Goal: Task Accomplishment & Management: Use online tool/utility

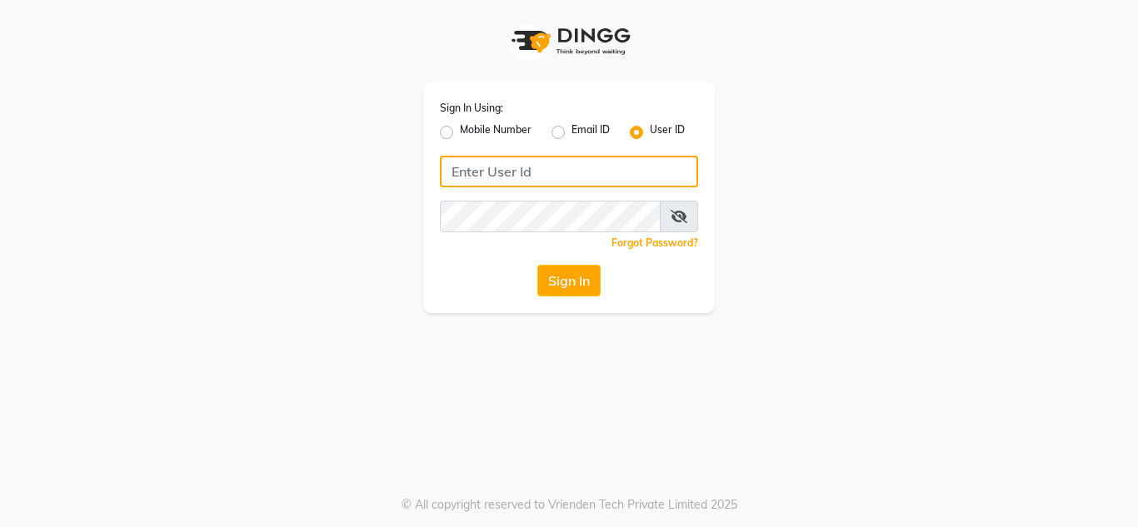
type input "8928277834"
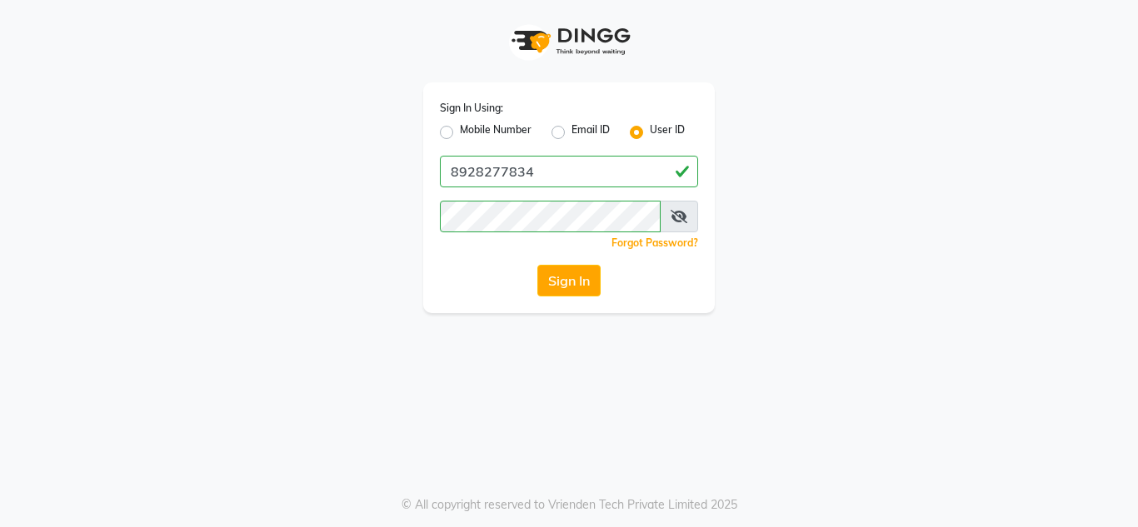
click at [496, 124] on label "Mobile Number" at bounding box center [496, 132] width 72 height 20
click at [471, 124] on input "Mobile Number" at bounding box center [465, 127] width 11 height 11
radio input "true"
radio input "false"
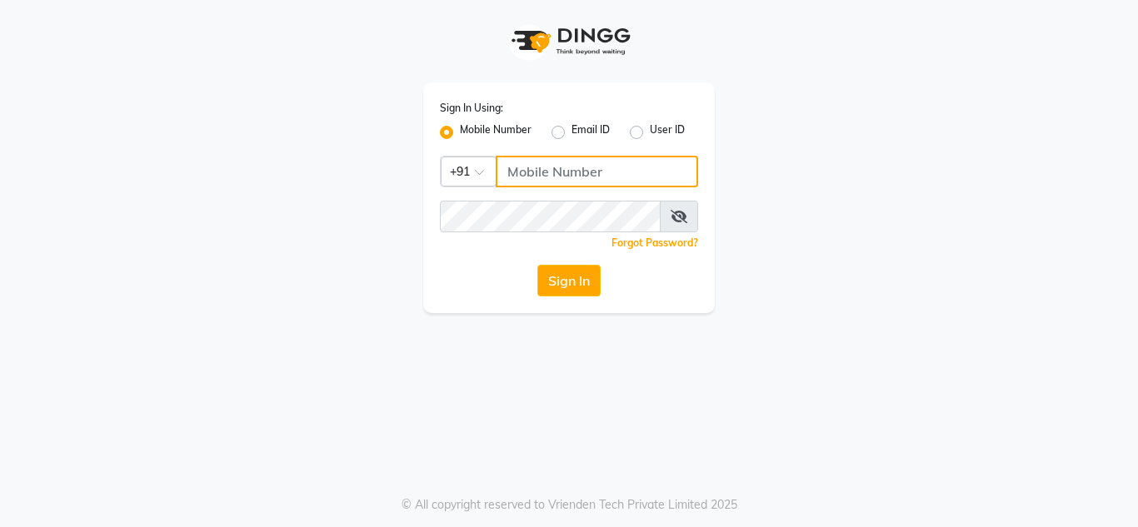
click at [549, 168] on input "Username" at bounding box center [597, 172] width 202 height 32
type input "8828326795"
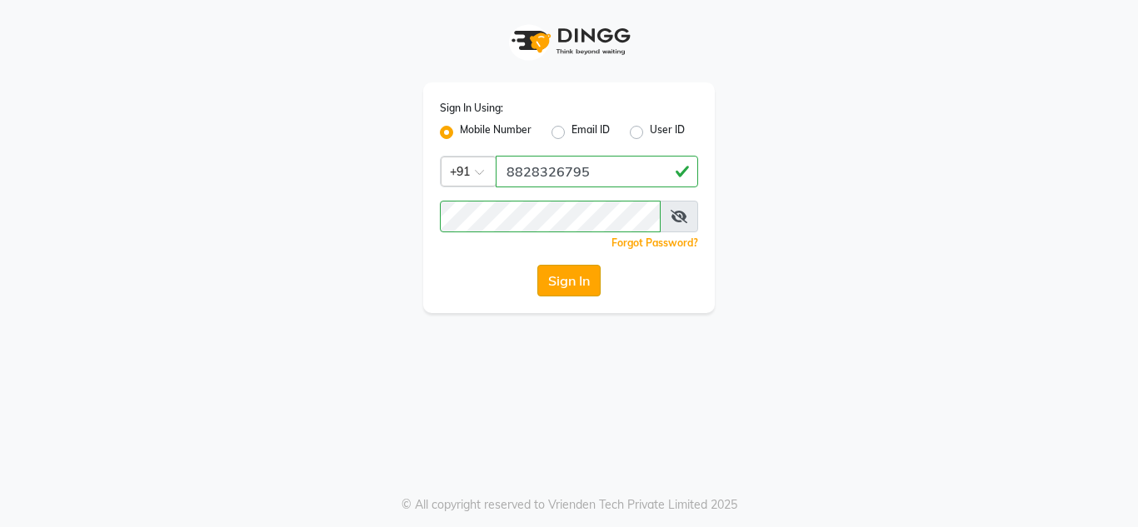
click at [566, 283] on button "Sign In" at bounding box center [568, 281] width 63 height 32
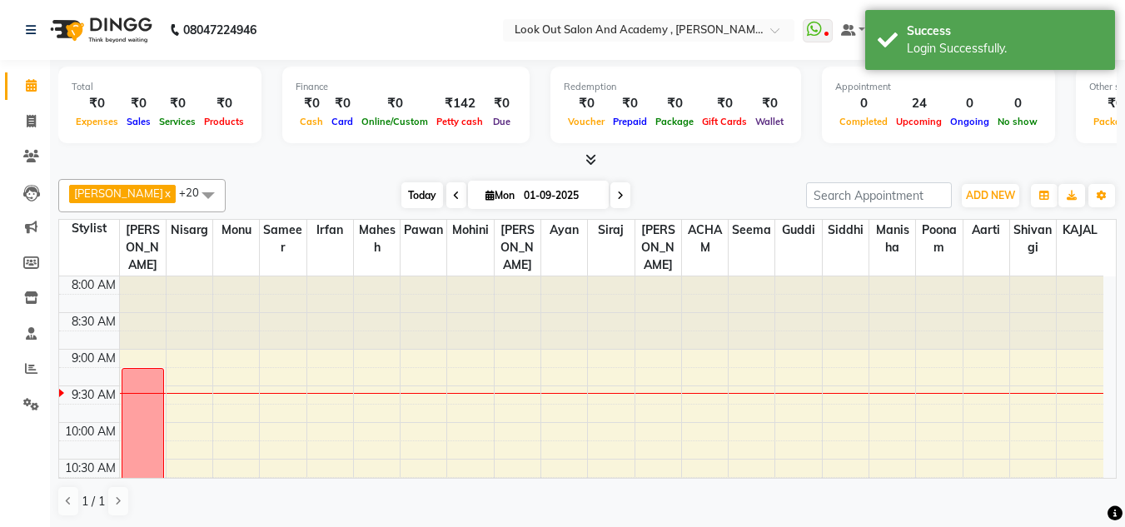
click at [406, 192] on span "Today" at bounding box center [422, 195] width 42 height 26
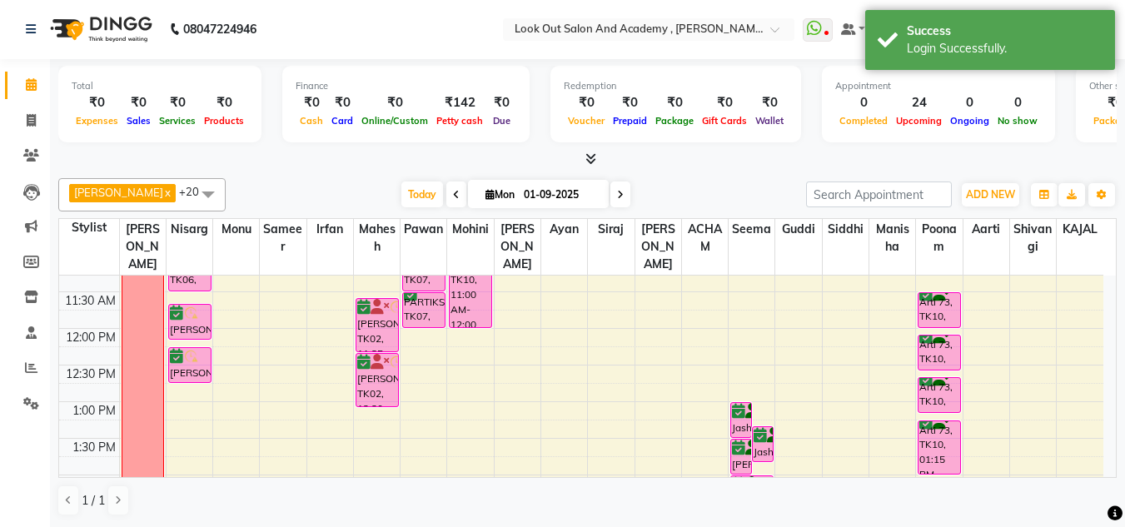
scroll to position [241, 0]
click at [29, 365] on icon at bounding box center [31, 367] width 12 height 12
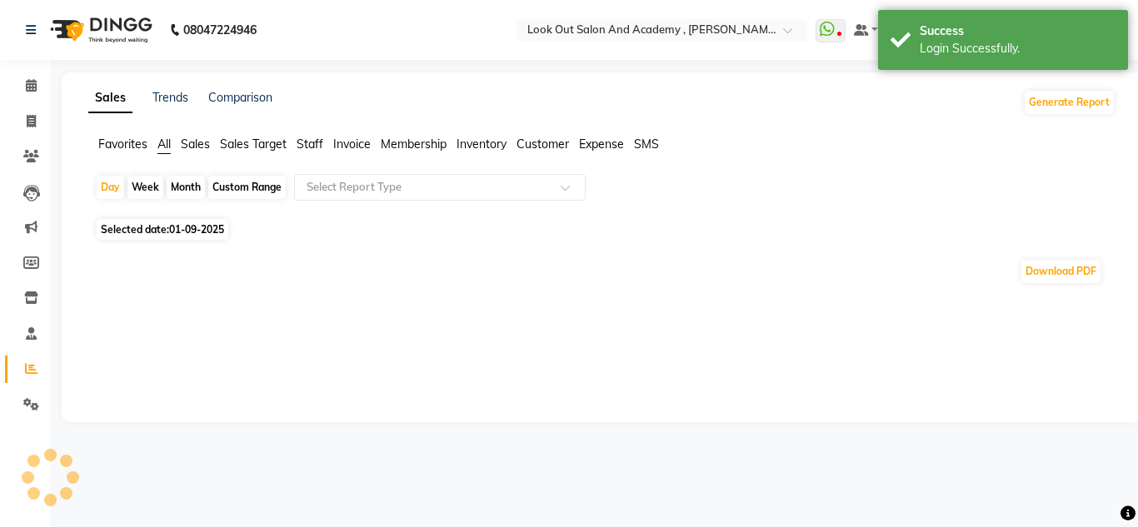
click at [306, 143] on span "Staff" at bounding box center [310, 144] width 27 height 15
click at [341, 194] on input "text" at bounding box center [423, 187] width 240 height 17
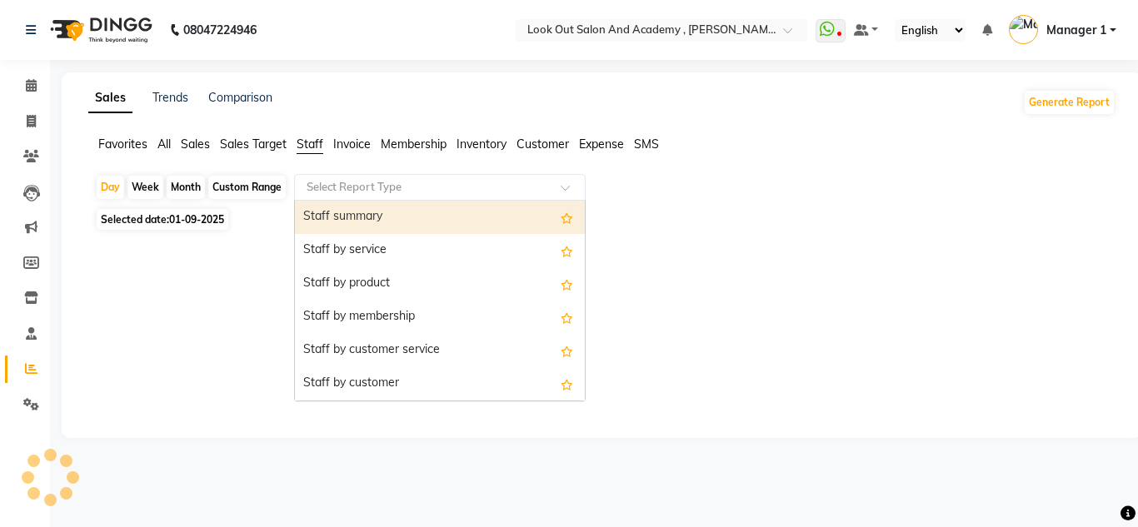
click at [209, 215] on span "01-09-2025" at bounding box center [196, 219] width 55 height 12
select select "9"
select select "2025"
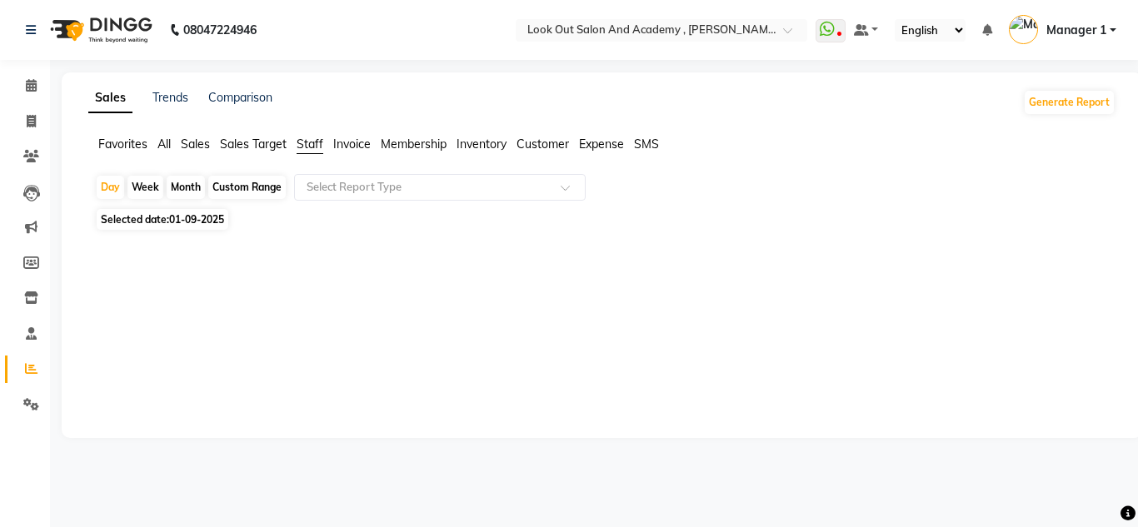
click at [189, 222] on span "01-09-2025" at bounding box center [196, 219] width 55 height 12
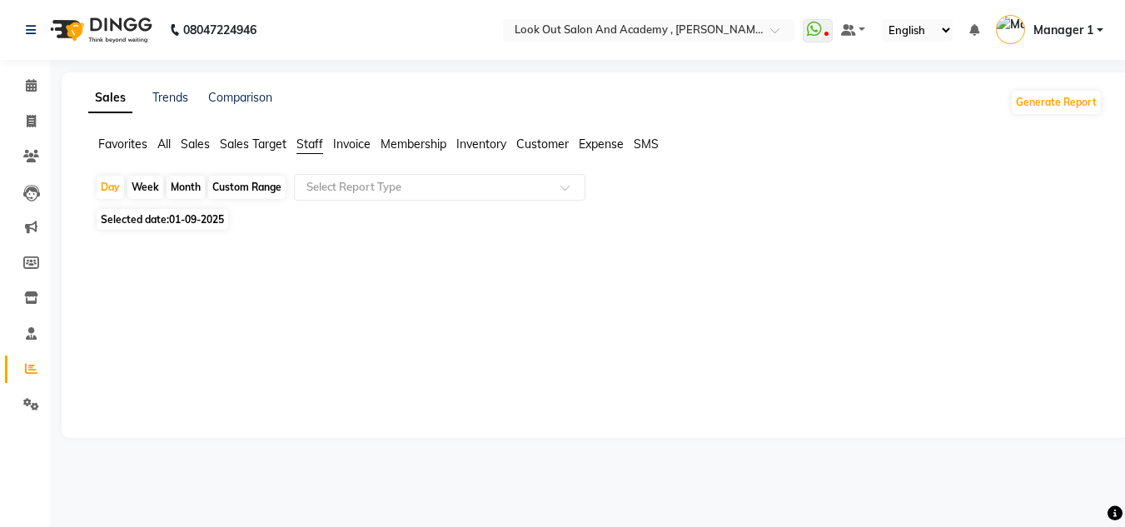
select select "9"
select select "2025"
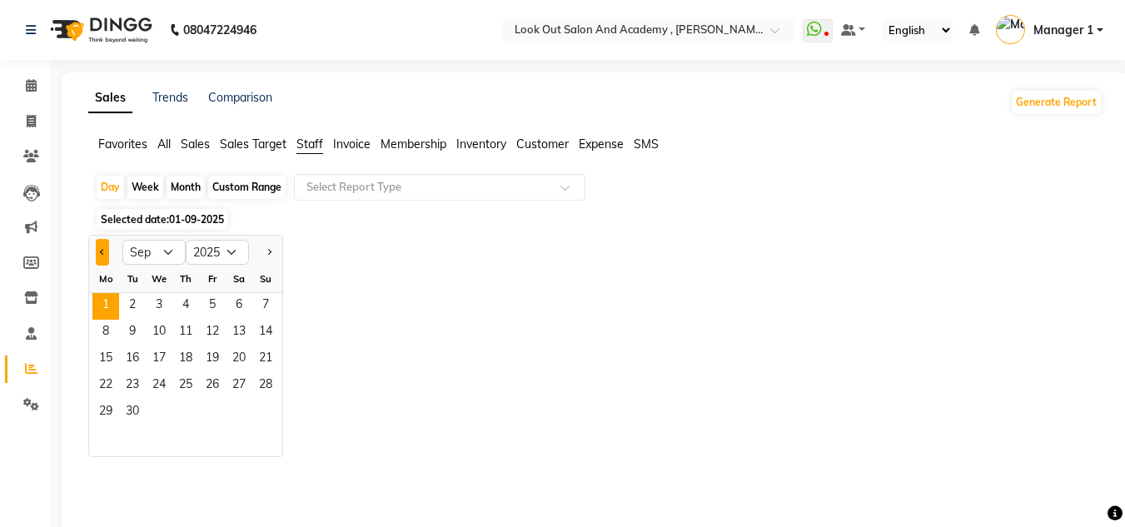
click at [97, 253] on div at bounding box center [105, 252] width 33 height 27
click at [104, 256] on button "Previous month" at bounding box center [102, 252] width 13 height 27
select select "8"
click at [261, 403] on span "31" at bounding box center [265, 413] width 27 height 27
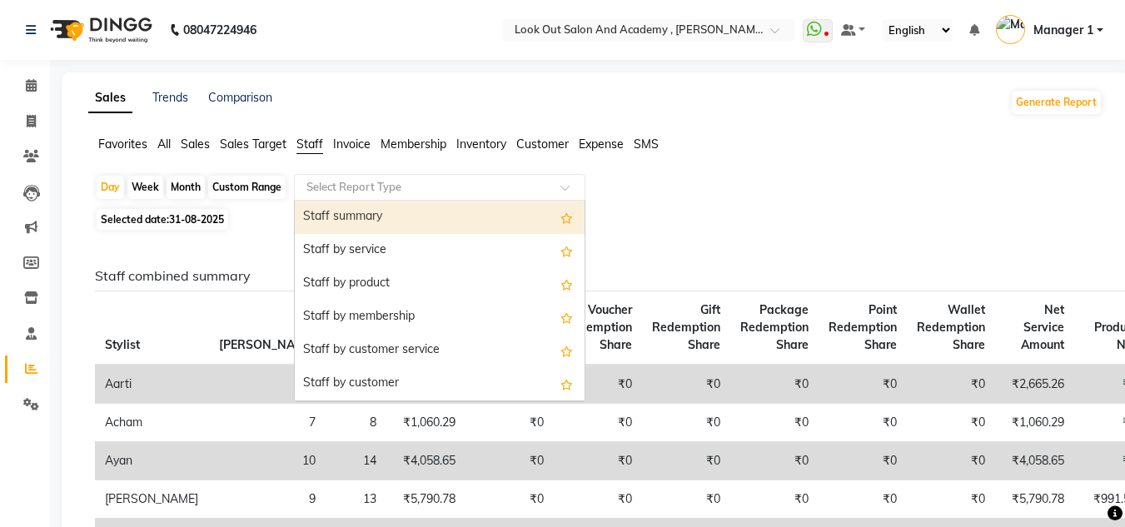
click at [462, 193] on input "text" at bounding box center [423, 187] width 240 height 17
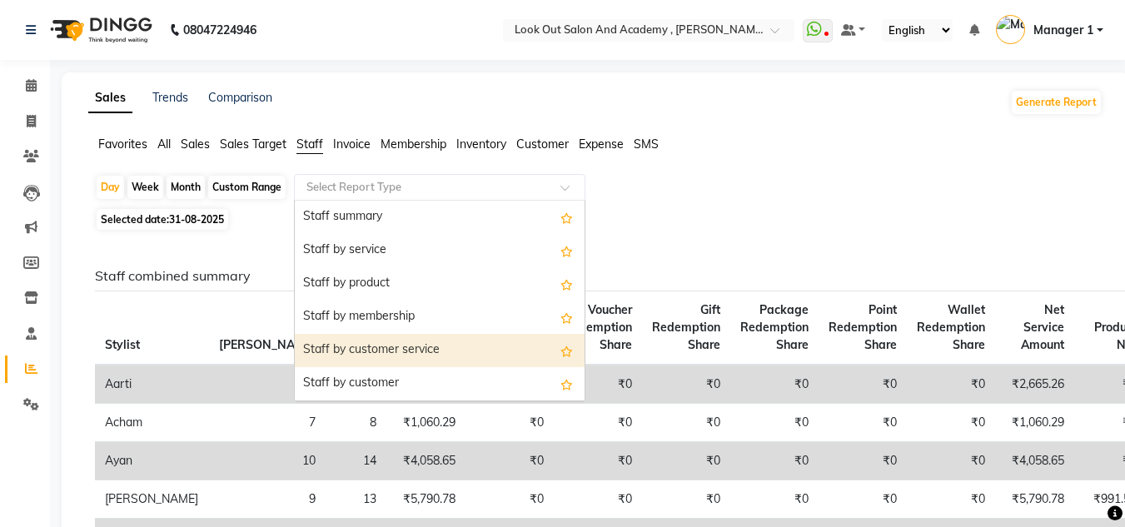
click at [446, 341] on div "Staff by customer service" at bounding box center [440, 350] width 290 height 33
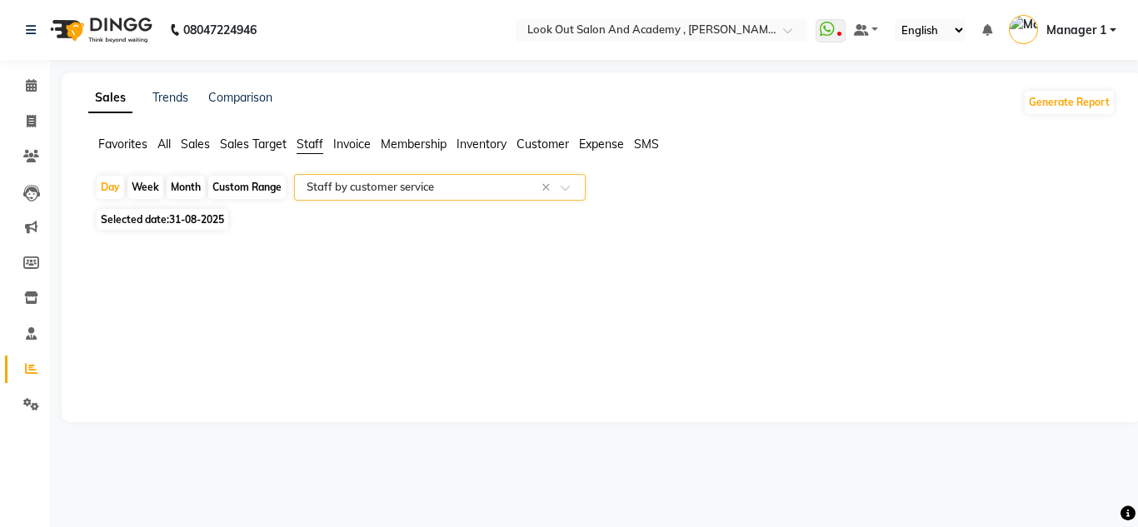
select select "full_report"
select select "pdf"
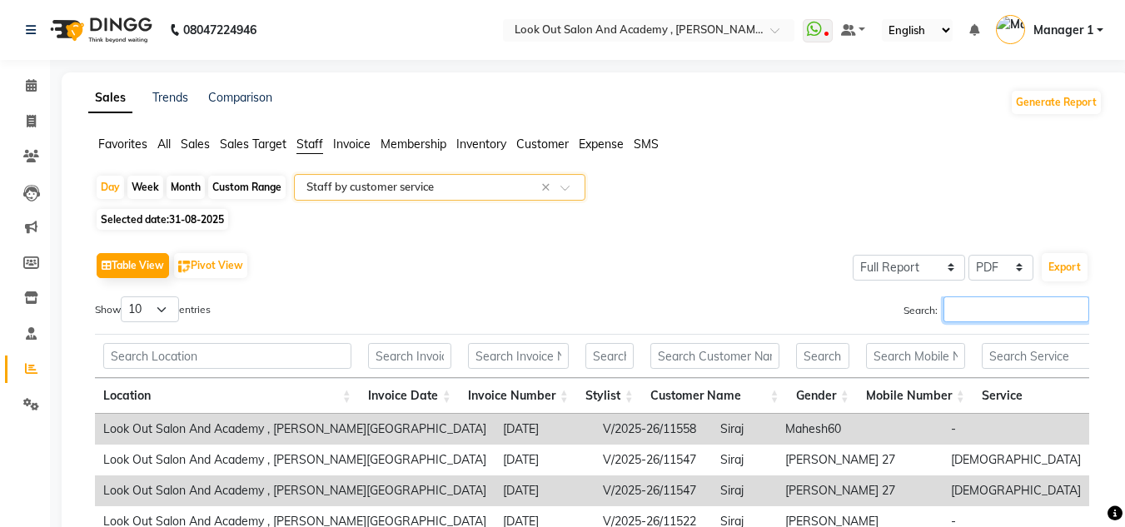
click at [1000, 304] on input "Search:" at bounding box center [1017, 310] width 146 height 26
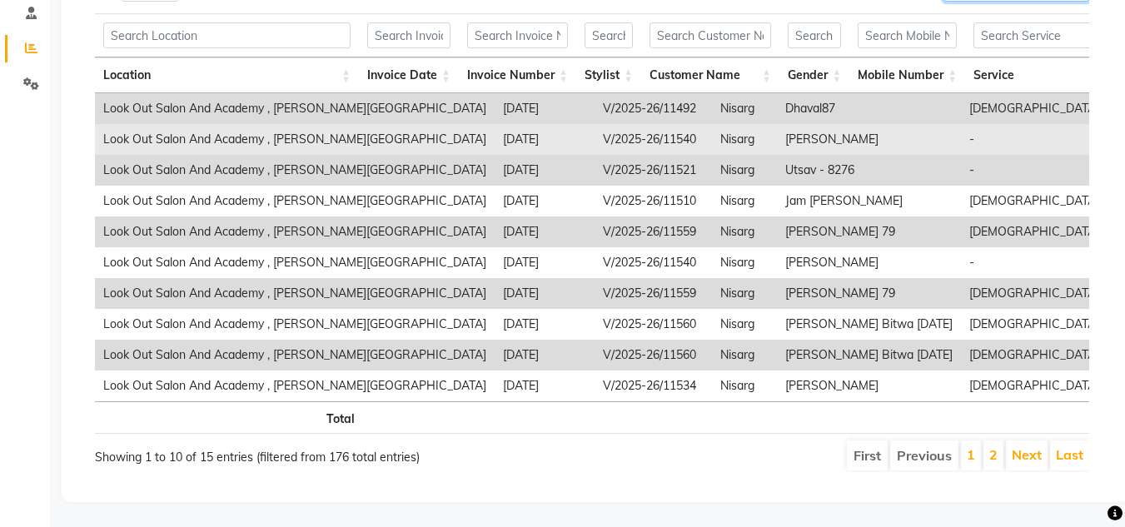
scroll to position [179, 0]
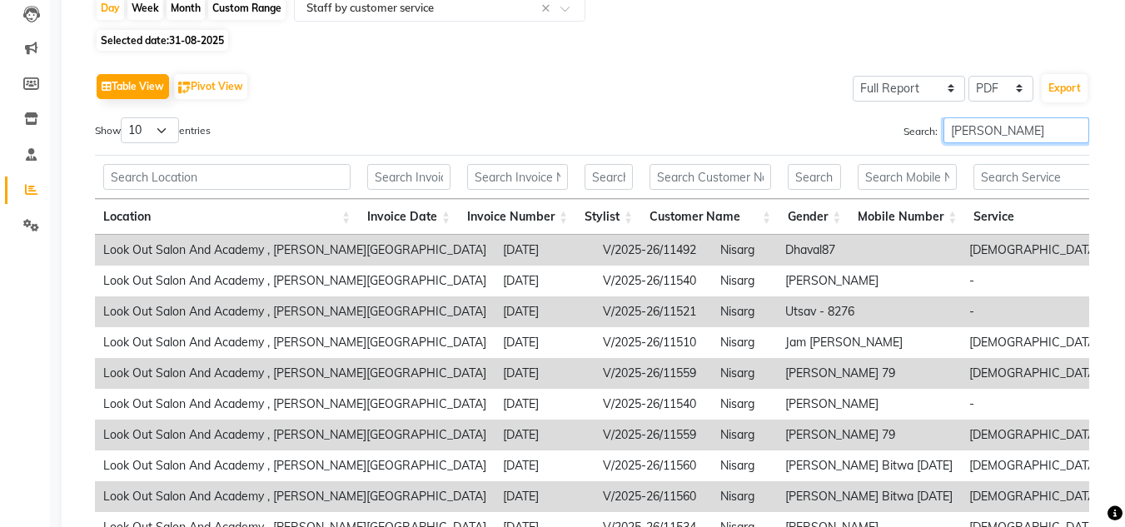
type input "[PERSON_NAME]"
click at [125, 137] on select "10 25 50 100" at bounding box center [150, 130] width 58 height 26
select select "100"
click at [123, 117] on select "10 25 50 100" at bounding box center [150, 130] width 58 height 26
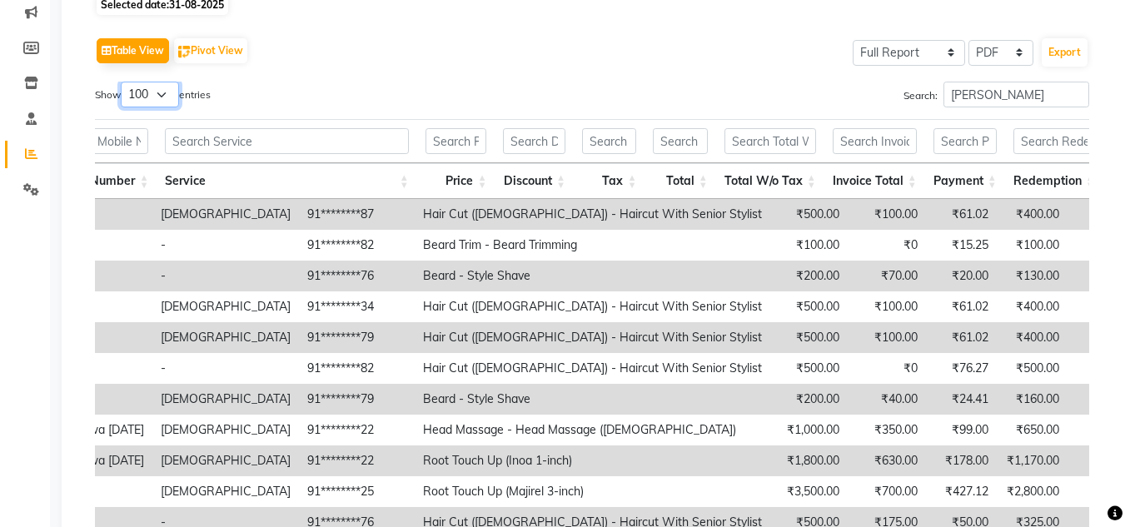
scroll to position [108, 0]
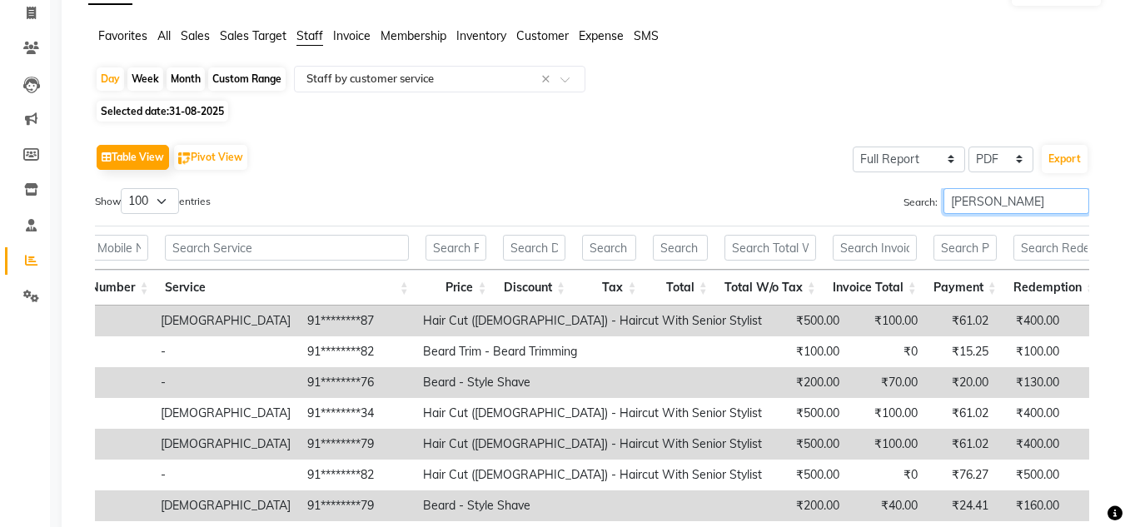
drag, startPoint x: 1014, startPoint y: 197, endPoint x: 695, endPoint y: 244, distance: 321.7
click at [695, 244] on div "Show 10 25 50 100 entries Search: [PERSON_NAME] Location Invoice Date Invoice N…" at bounding box center [592, 448] width 994 height 521
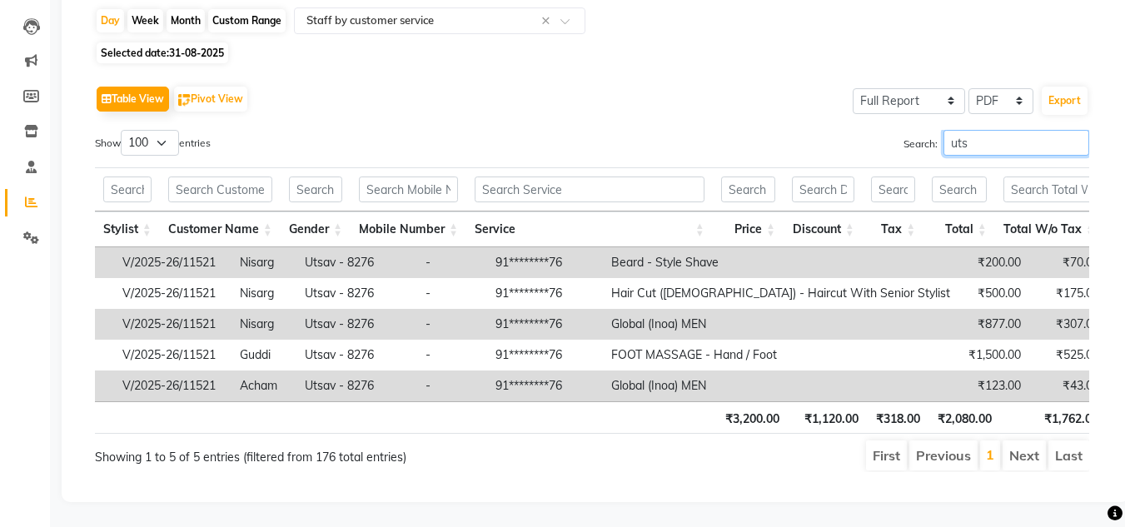
scroll to position [0, 512]
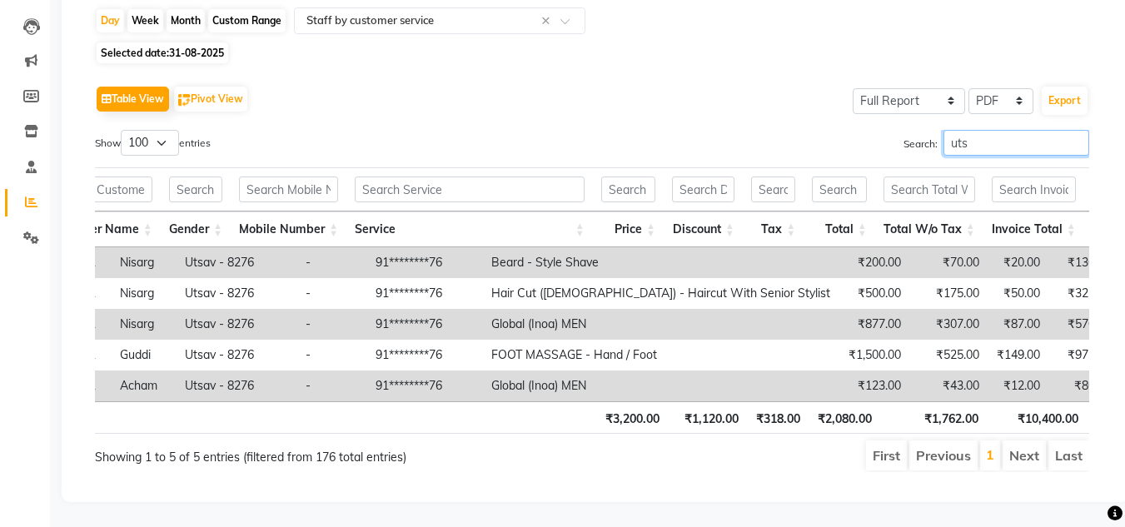
type input "uts"
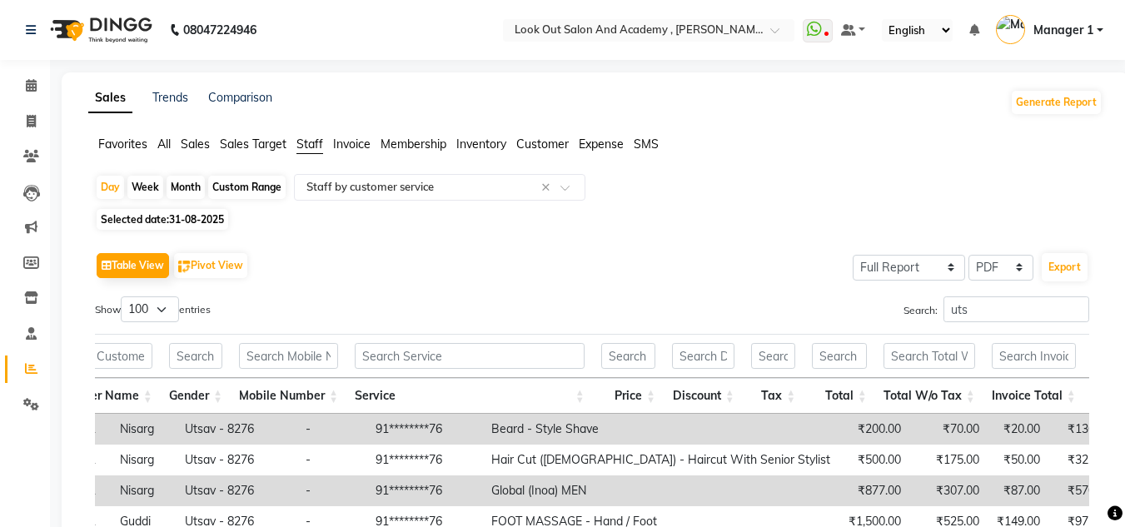
click at [189, 208] on div "Day Week Month Custom Range Select Report Type × Staff by customer service × Se…" at bounding box center [595, 413] width 1014 height 478
click at [189, 212] on span "Selected date: [DATE]" at bounding box center [163, 219] width 132 height 21
select select "8"
select select "2025"
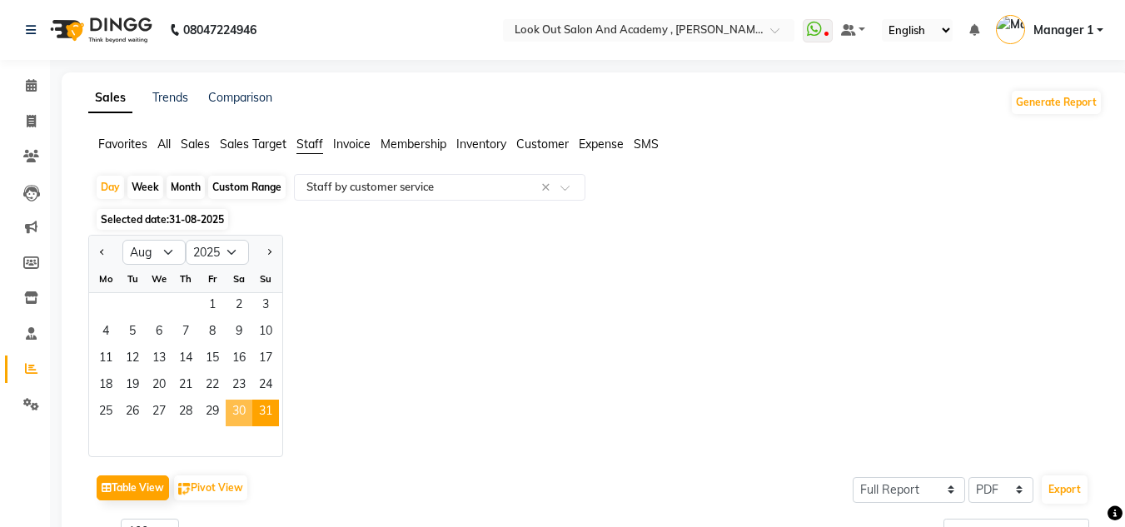
click at [234, 407] on span "30" at bounding box center [239, 413] width 27 height 27
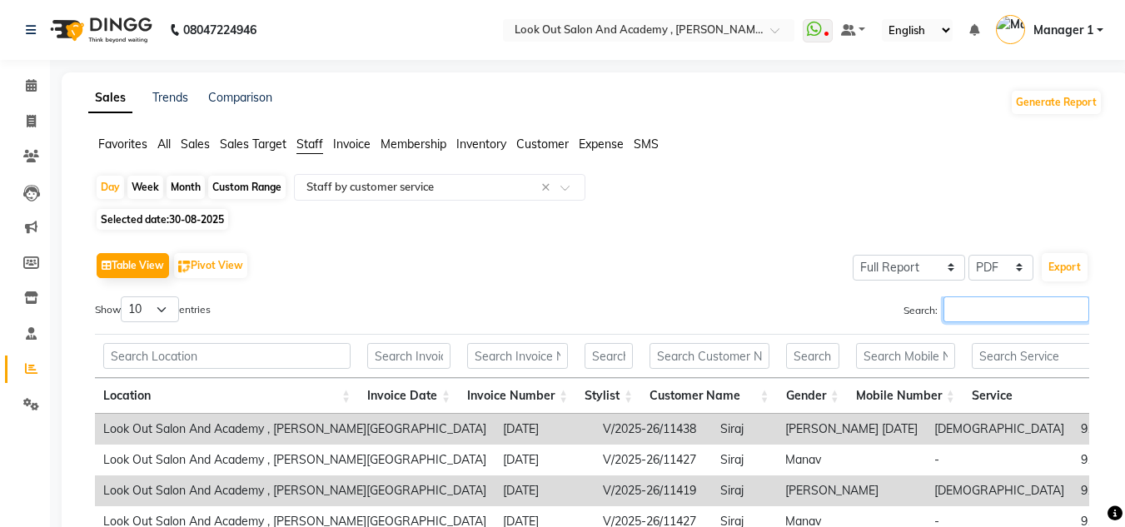
click at [967, 317] on input "Search:" at bounding box center [1017, 310] width 146 height 26
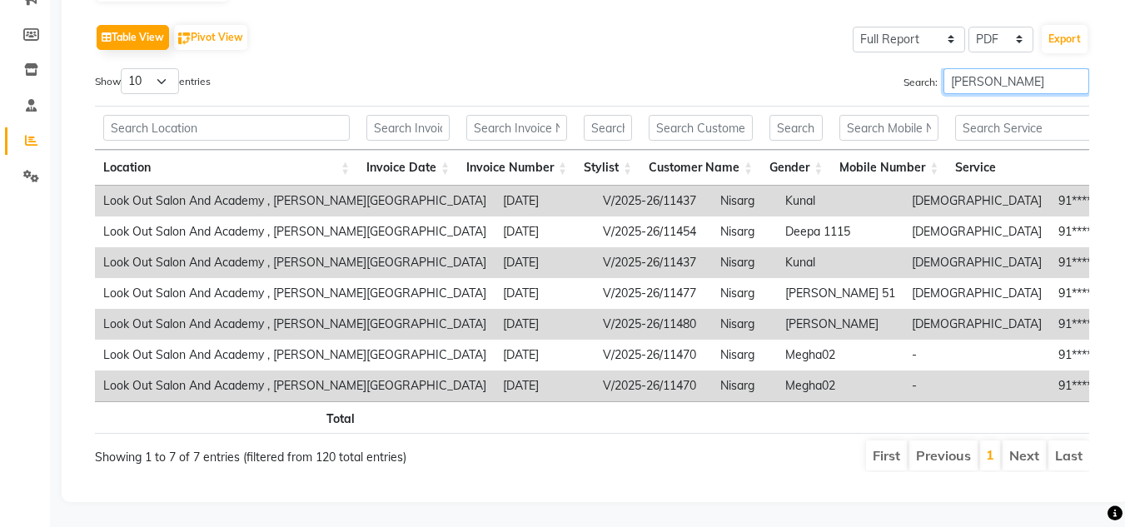
type input "[PERSON_NAME]"
click at [156, 68] on select "10 25 50 100" at bounding box center [150, 81] width 58 height 26
select select "100"
click at [123, 68] on select "10 25 50 100" at bounding box center [150, 81] width 58 height 26
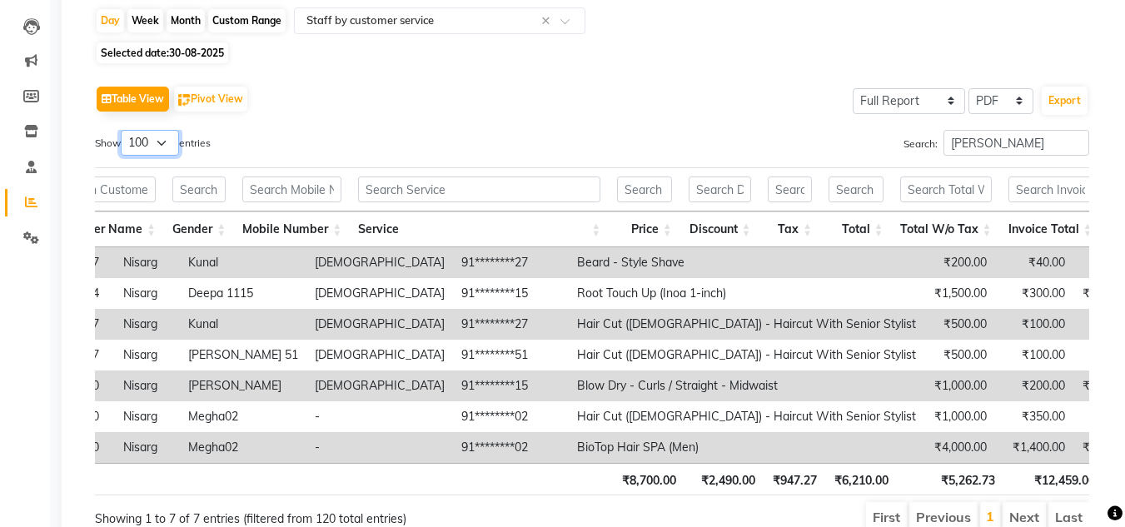
scroll to position [87, 0]
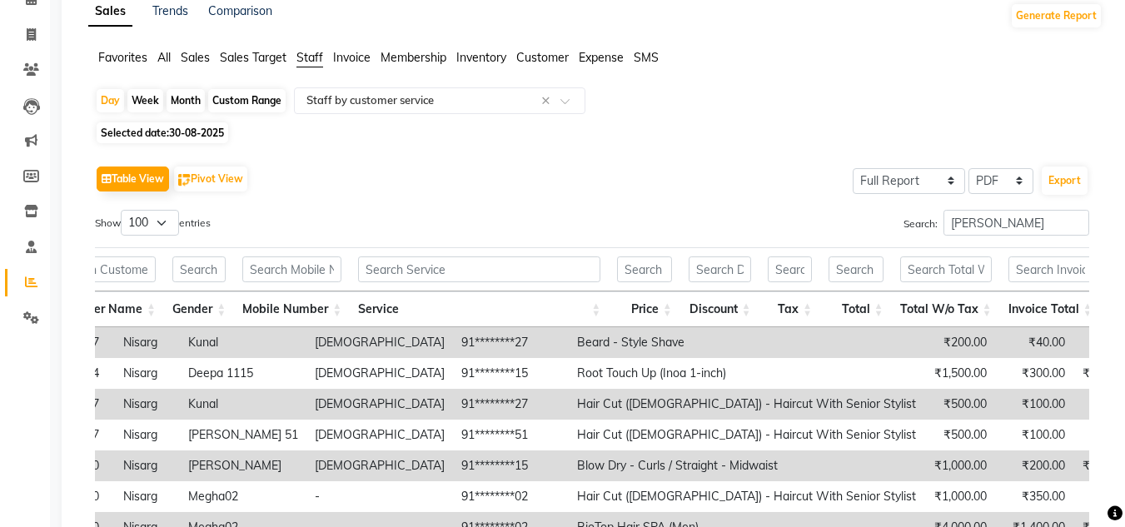
click at [169, 135] on span "Selected date: [DATE]" at bounding box center [163, 132] width 132 height 21
select select "8"
select select "2025"
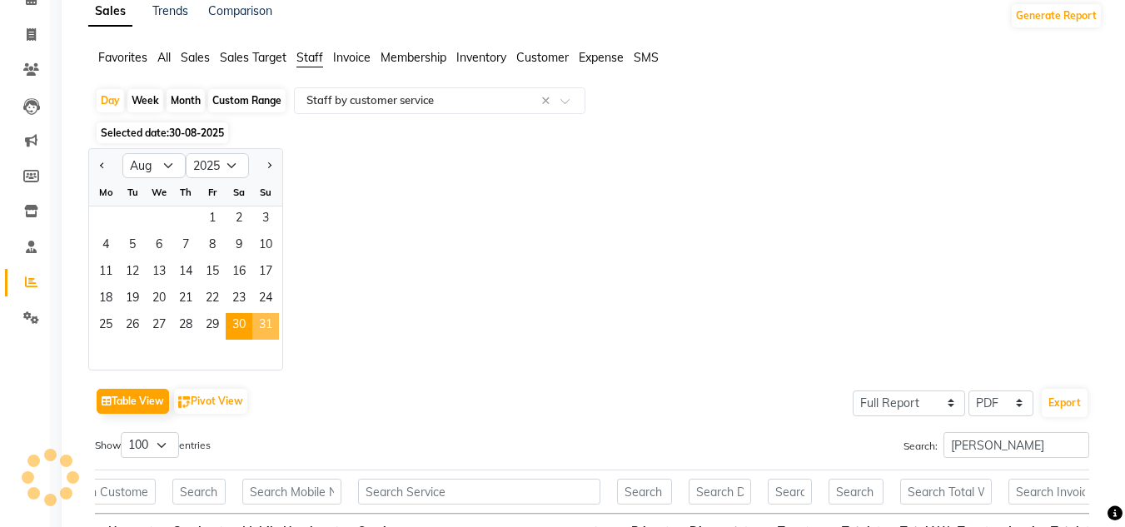
click at [264, 326] on span "31" at bounding box center [265, 326] width 27 height 27
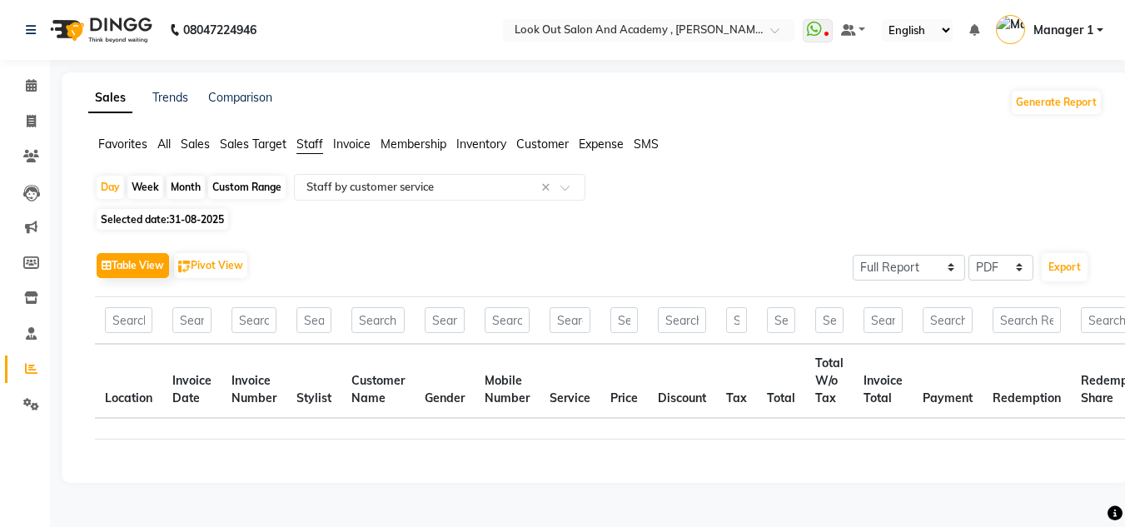
scroll to position [0, 0]
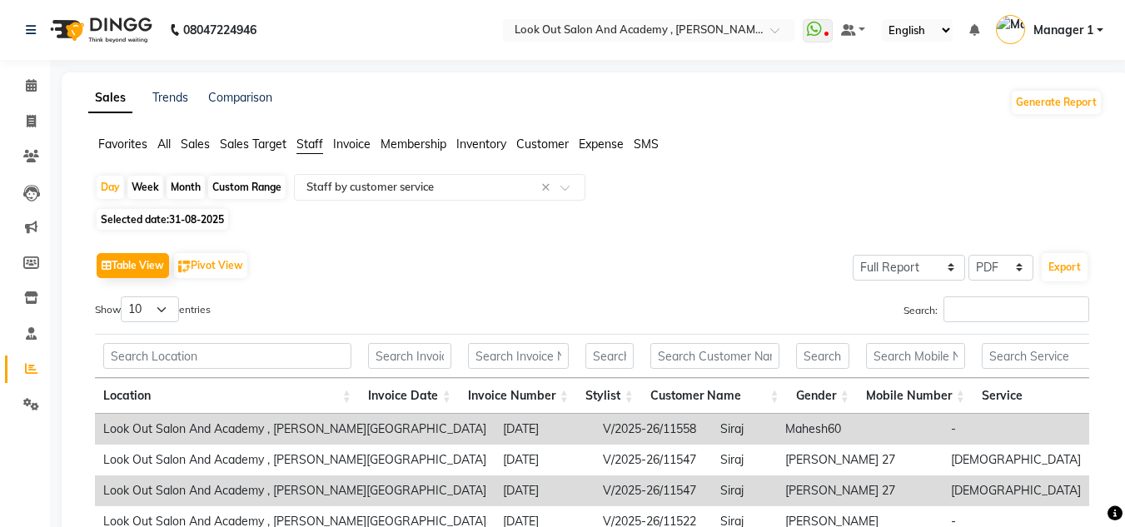
click at [990, 326] on div "Search:" at bounding box center [847, 313] width 485 height 32
click at [990, 315] on input "Search:" at bounding box center [1017, 310] width 146 height 26
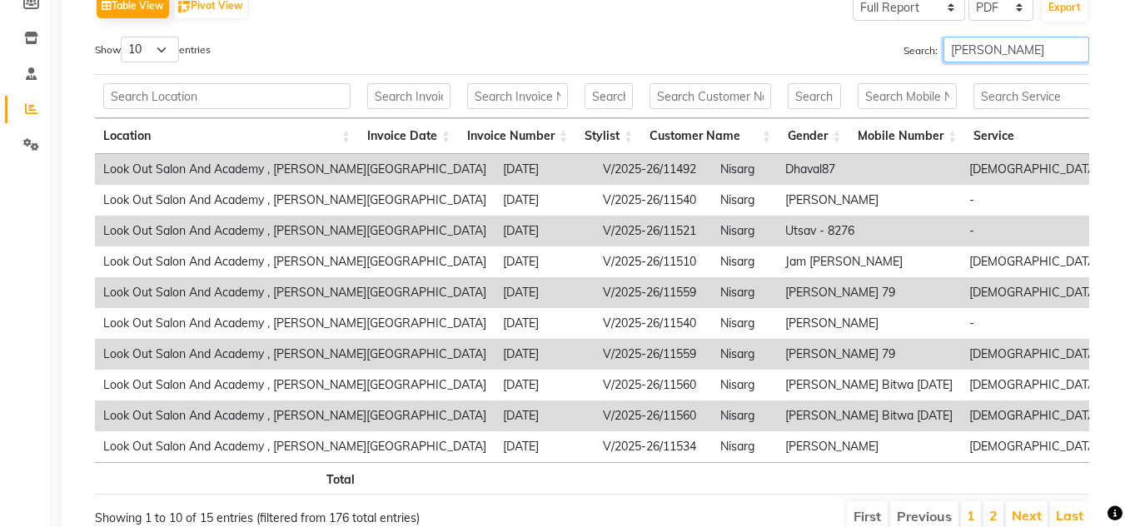
scroll to position [179, 0]
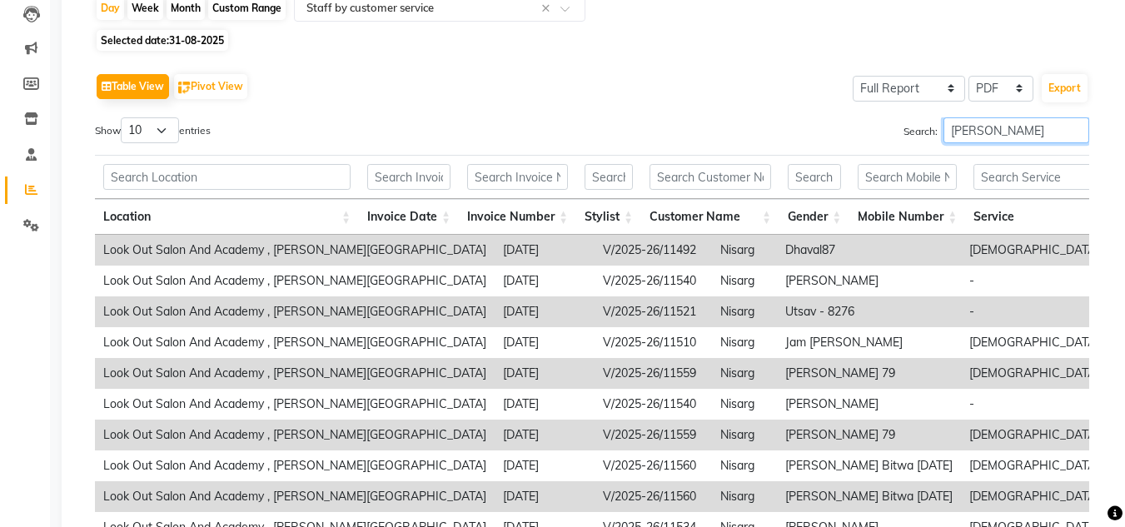
type input "[PERSON_NAME]"
click at [146, 124] on select "10 25 50 100" at bounding box center [150, 130] width 58 height 26
click at [188, 221] on th "Location" at bounding box center [227, 217] width 264 height 36
click at [137, 133] on select "10 25 50 100" at bounding box center [150, 130] width 58 height 26
select select "100"
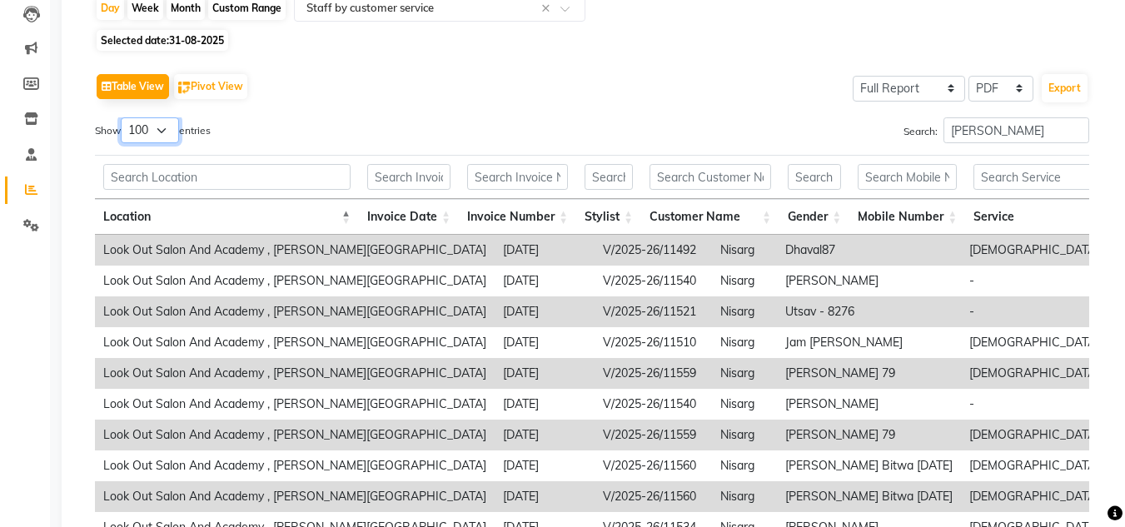
click at [123, 117] on select "10 25 50 100" at bounding box center [150, 130] width 58 height 26
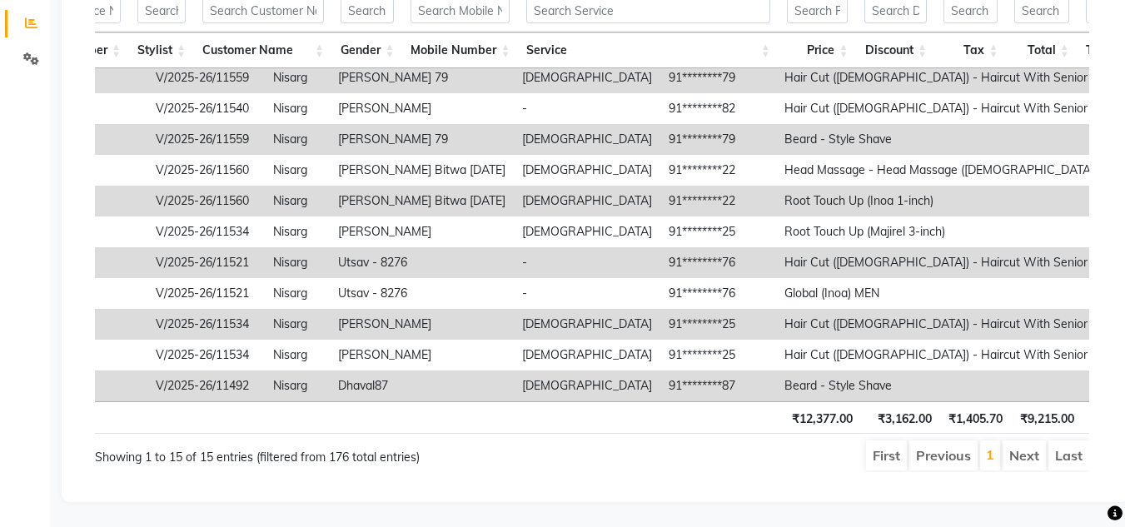
scroll to position [142, 490]
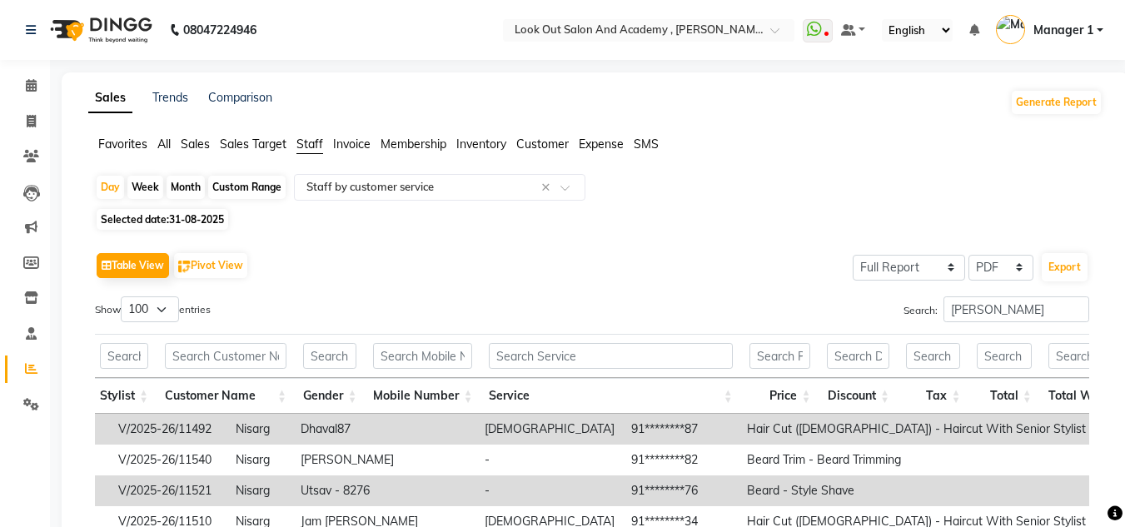
click at [248, 188] on div "Custom Range" at bounding box center [246, 187] width 77 height 23
select select "8"
select select "2025"
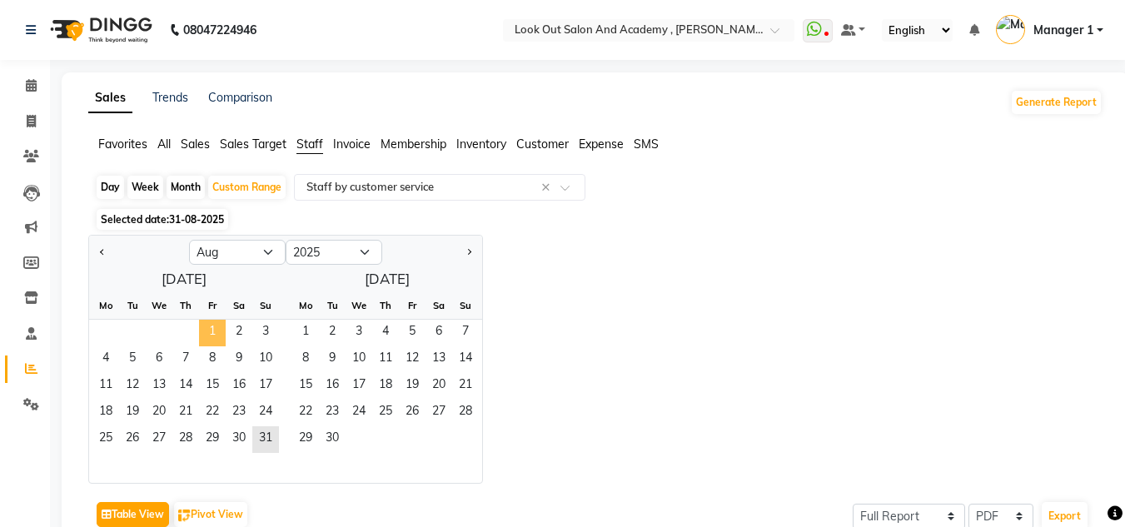
click at [220, 327] on span "1" at bounding box center [212, 333] width 27 height 27
click at [262, 431] on span "31" at bounding box center [265, 439] width 27 height 27
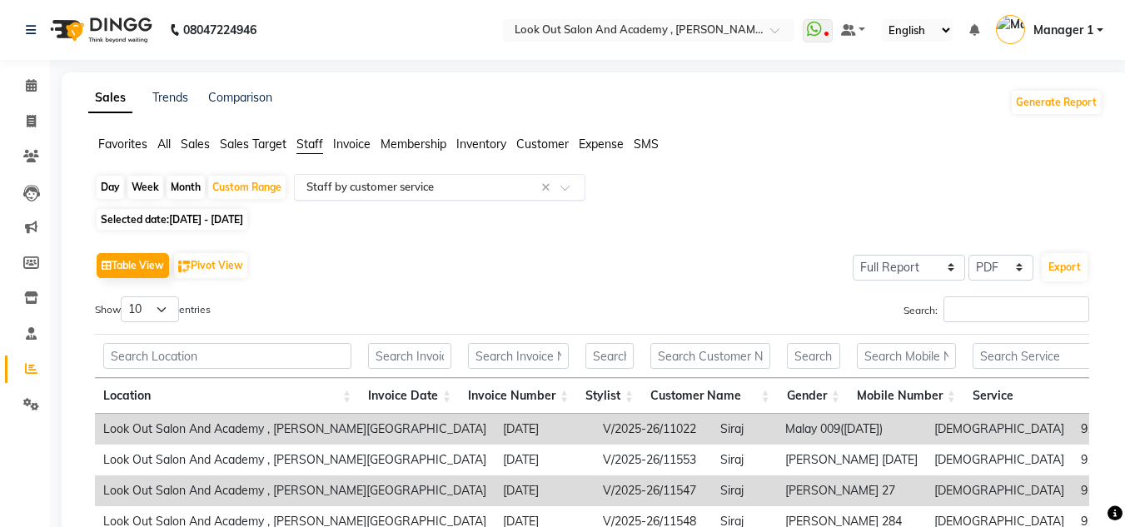
click at [420, 190] on input "text" at bounding box center [423, 187] width 240 height 17
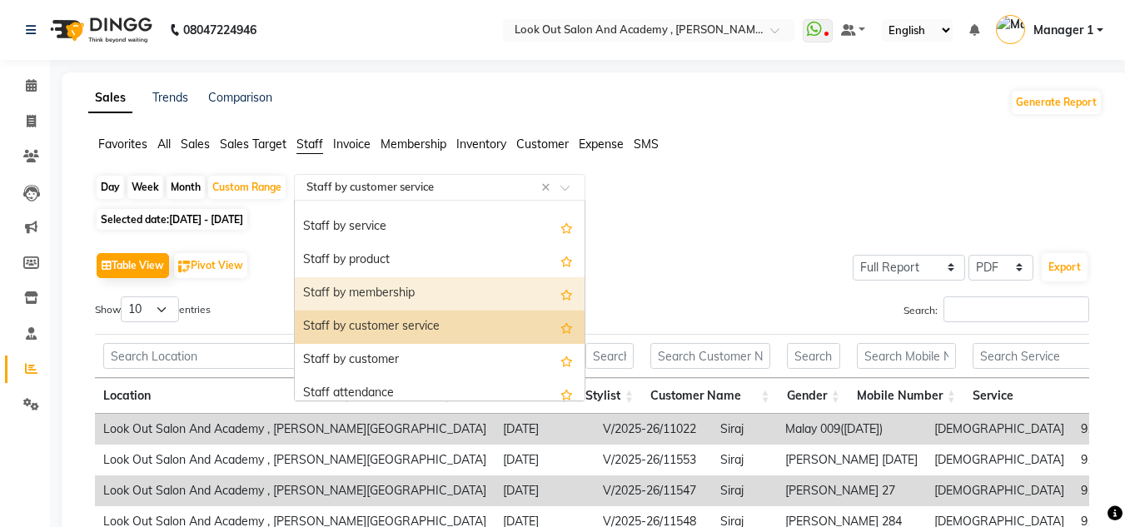
scroll to position [0, 0]
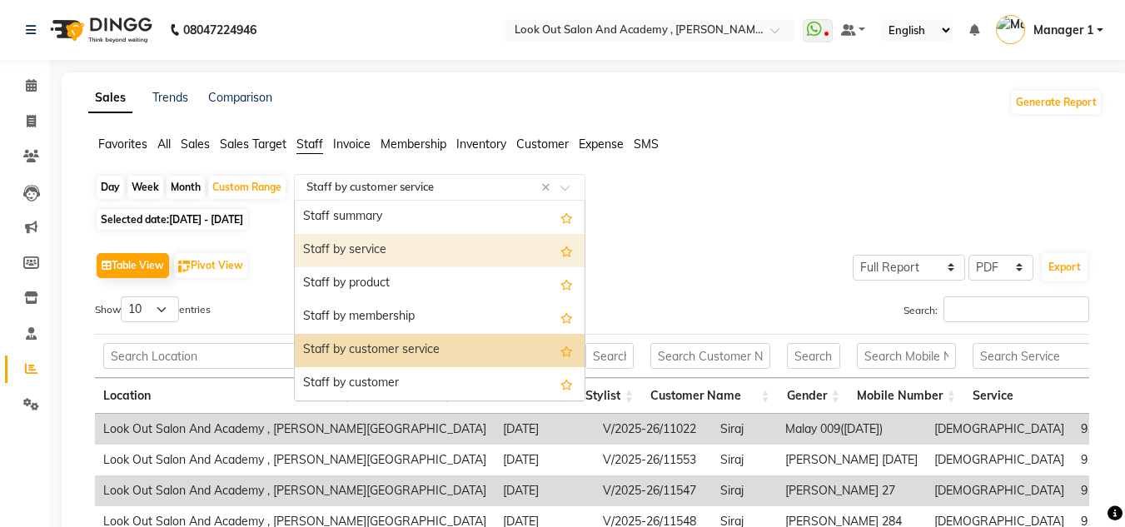
click at [189, 144] on span "Sales" at bounding box center [195, 144] width 29 height 15
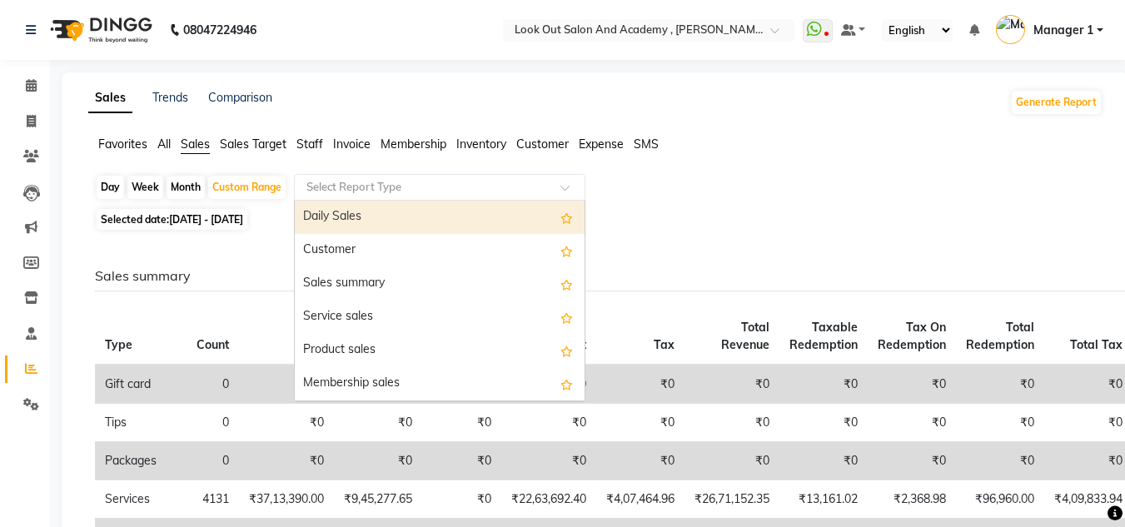
click at [405, 192] on input "text" at bounding box center [423, 187] width 240 height 17
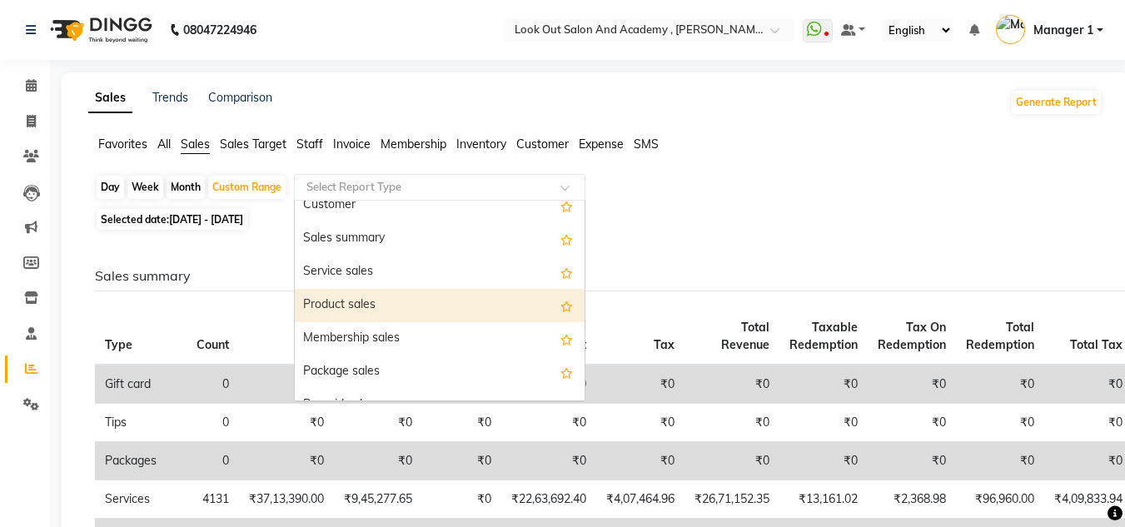
scroll to position [83, 0]
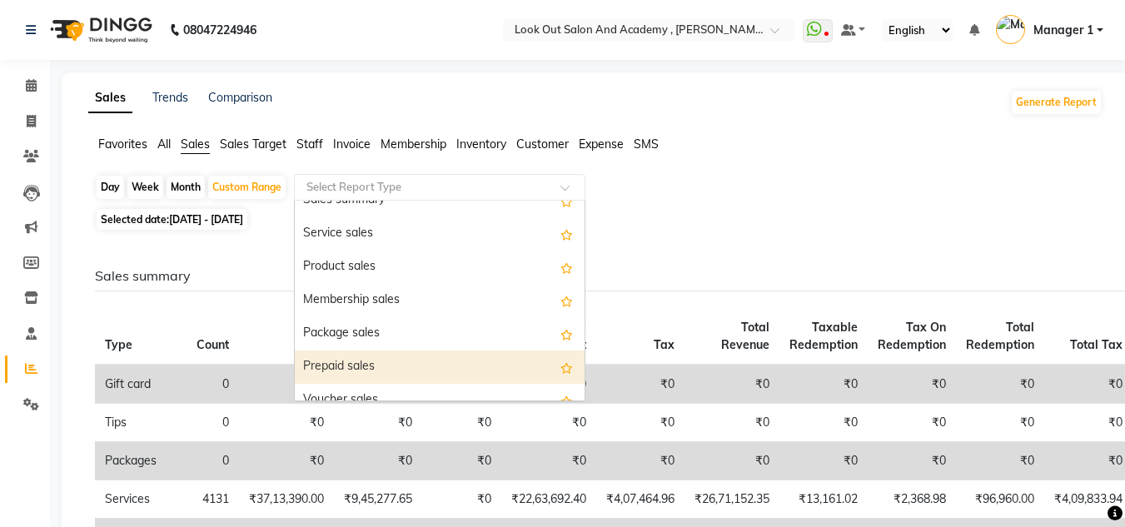
click at [367, 360] on div "Prepaid sales" at bounding box center [440, 367] width 290 height 33
select select "full_report"
select select "pdf"
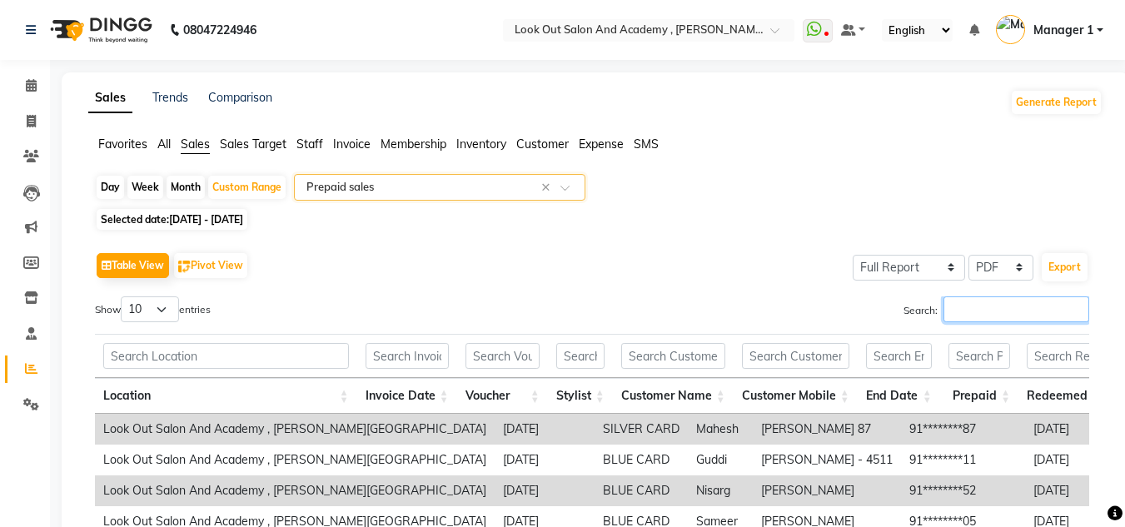
click at [985, 319] on input "Search:" at bounding box center [1017, 310] width 146 height 26
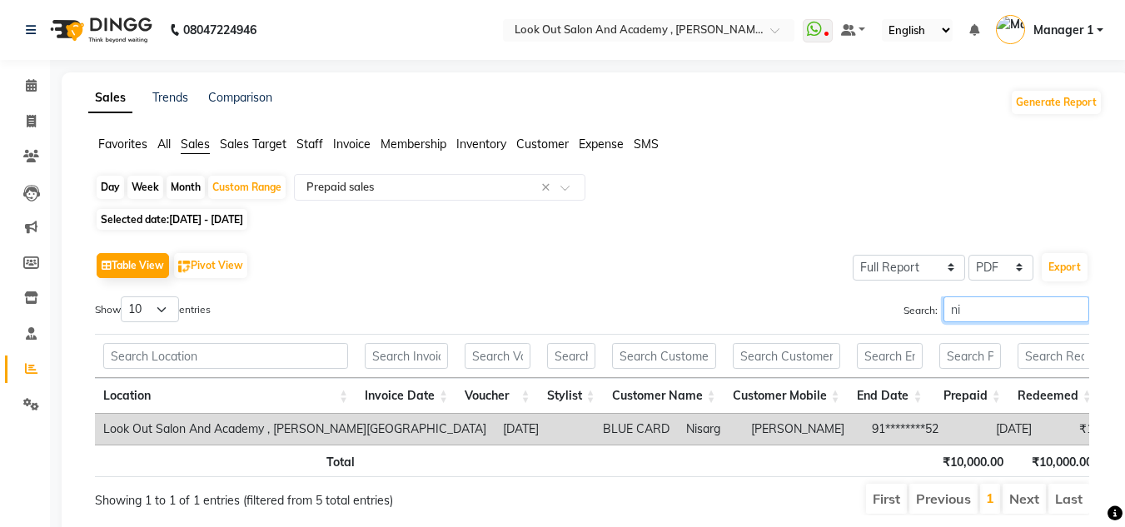
type input "nis"
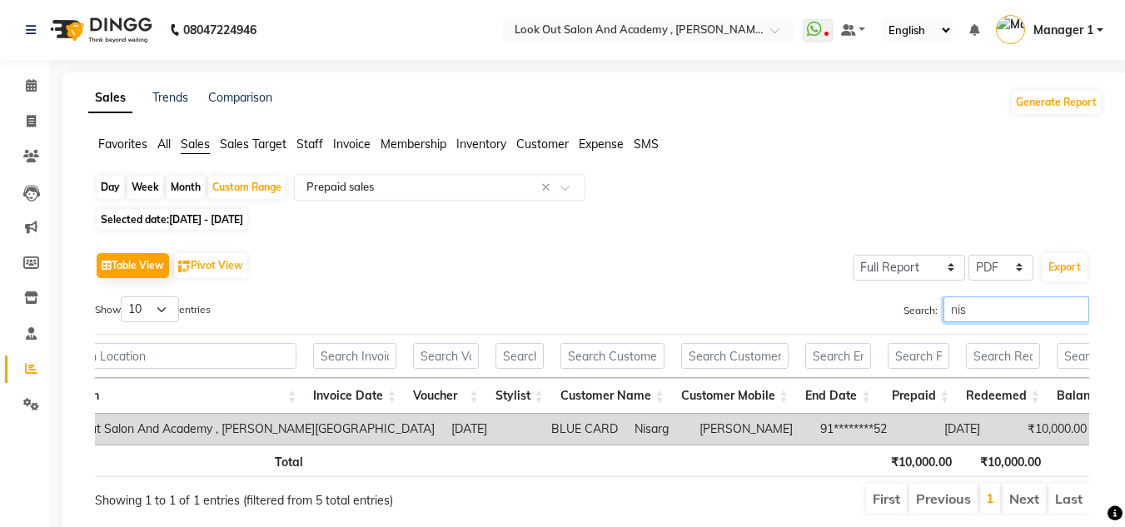
scroll to position [0, 70]
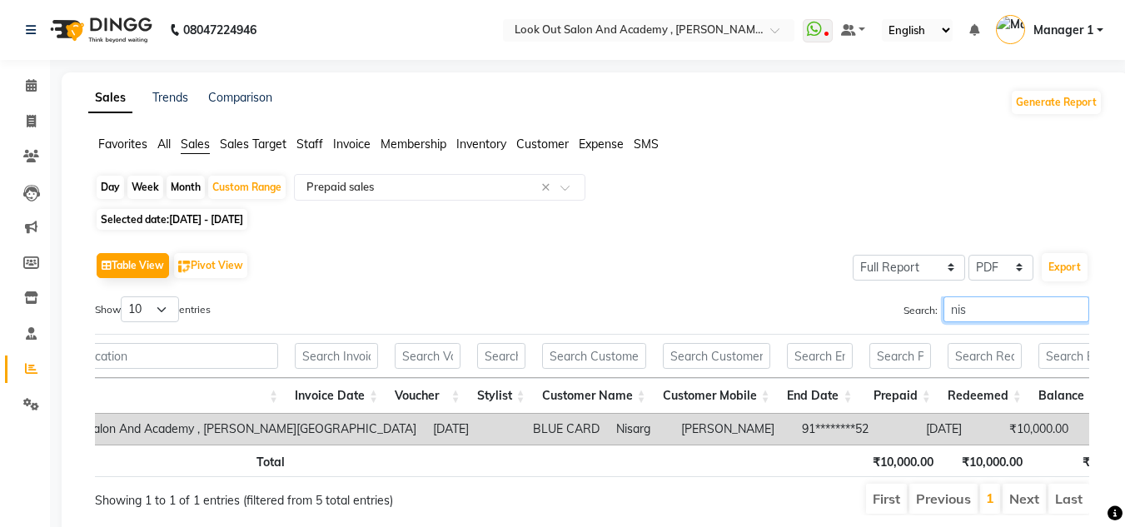
drag, startPoint x: 985, startPoint y: 309, endPoint x: 859, endPoint y: 319, distance: 127.0
click at [859, 319] on div "Search: nis" at bounding box center [847, 313] width 485 height 32
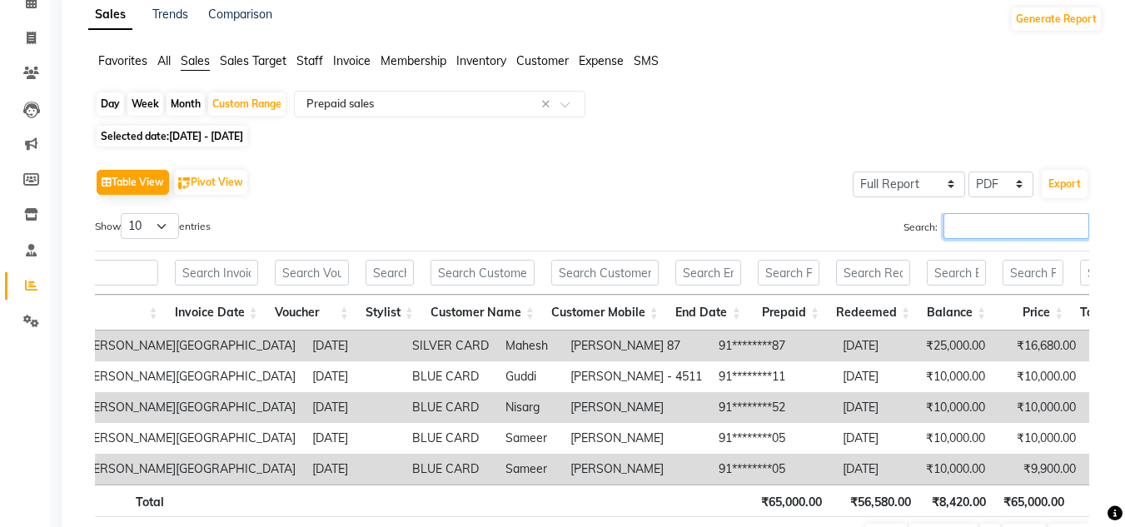
scroll to position [0, 0]
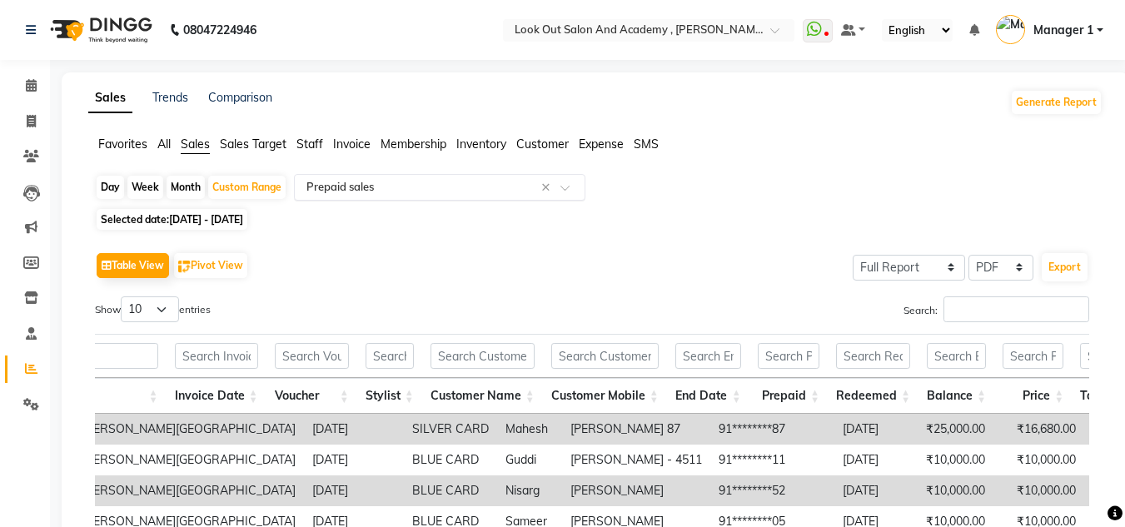
click at [393, 180] on input "text" at bounding box center [423, 187] width 240 height 17
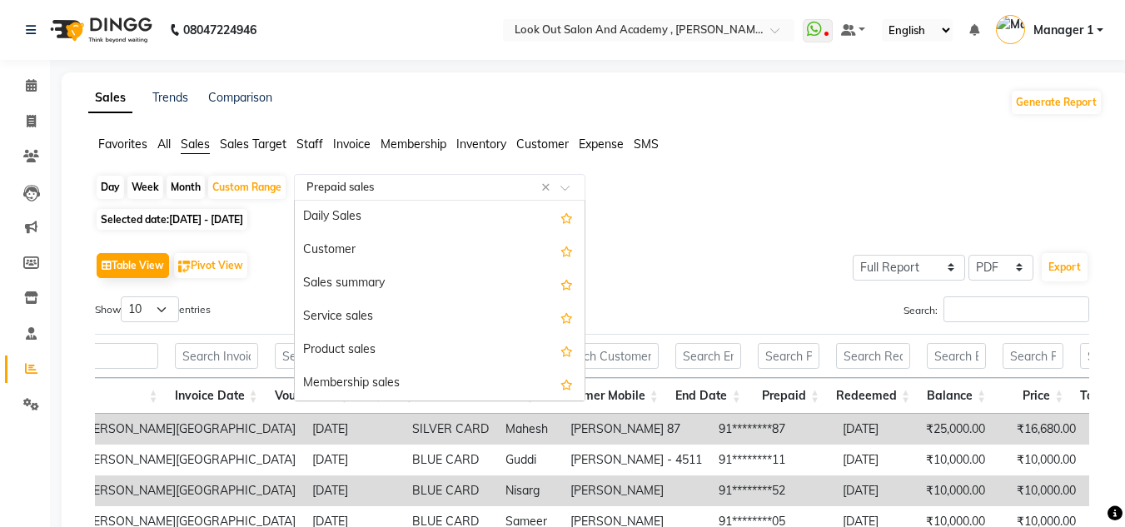
scroll to position [233, 0]
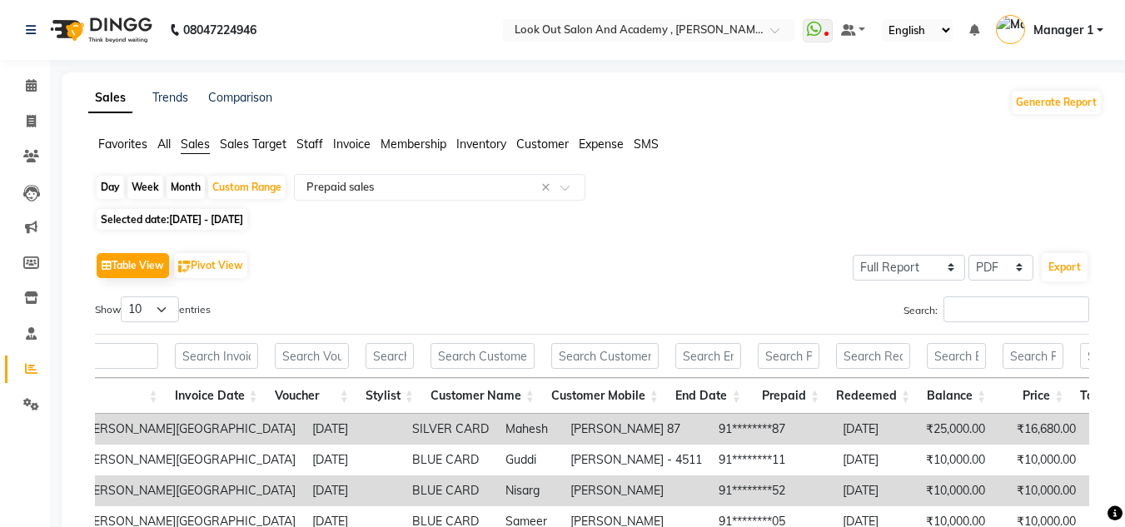
click at [318, 140] on span "Staff" at bounding box center [310, 144] width 27 height 15
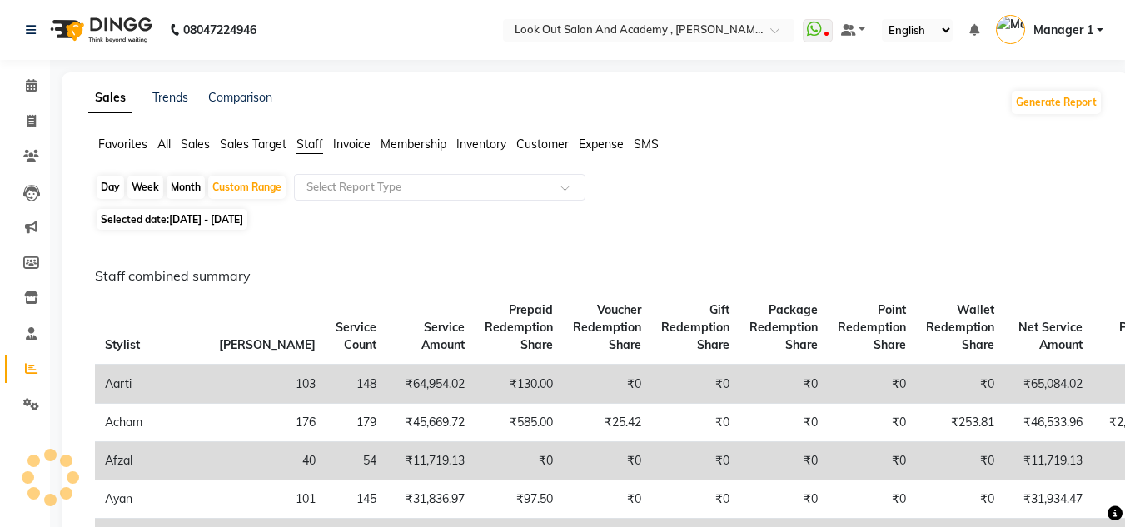
click at [348, 201] on div "Day Week Month Custom Range Select Report Type" at bounding box center [595, 189] width 1001 height 30
click at [361, 187] on input "text" at bounding box center [423, 187] width 240 height 17
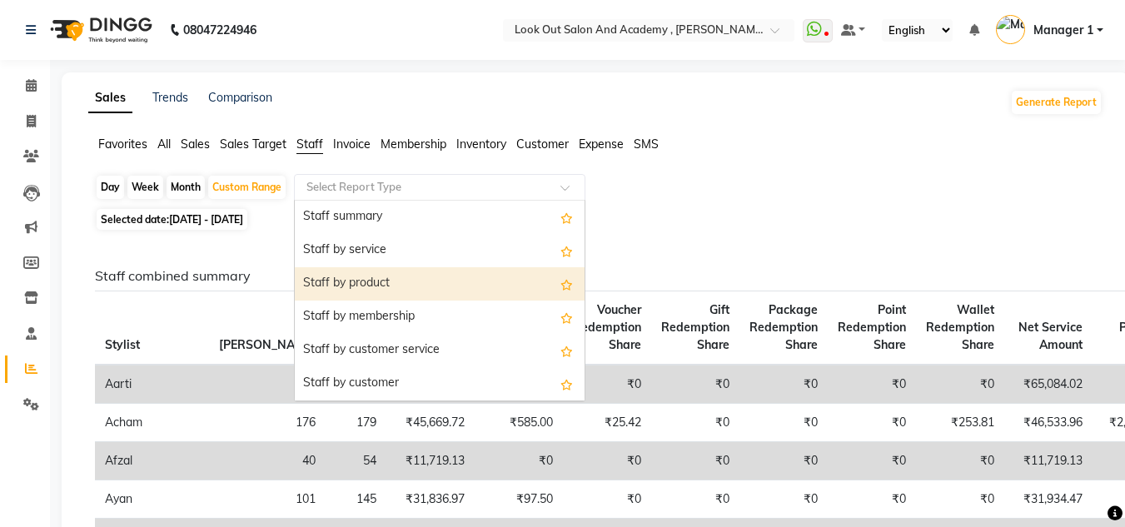
click at [413, 280] on div "Staff by product" at bounding box center [440, 283] width 290 height 33
select select "full_report"
select select "pdf"
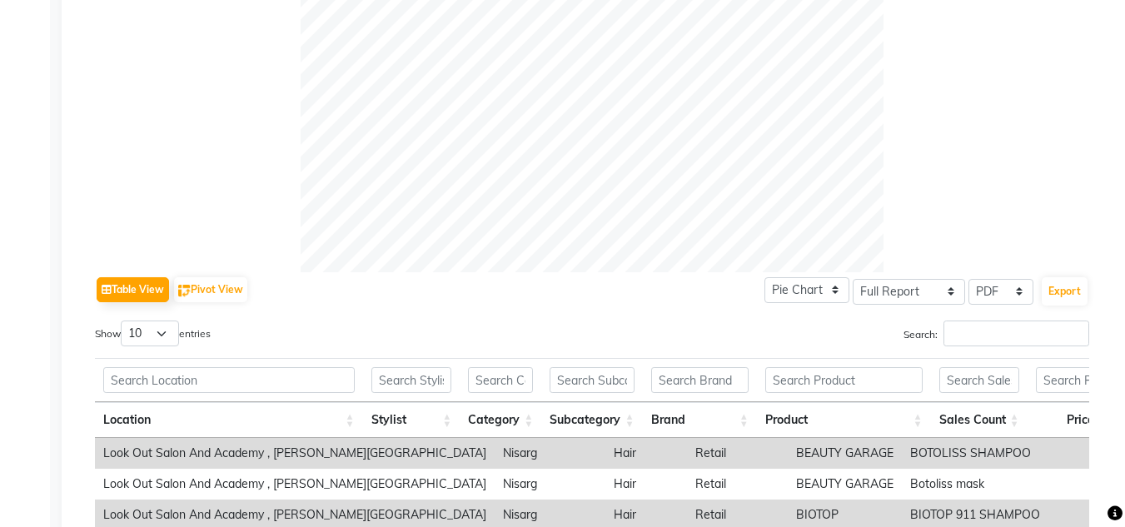
scroll to position [583, 0]
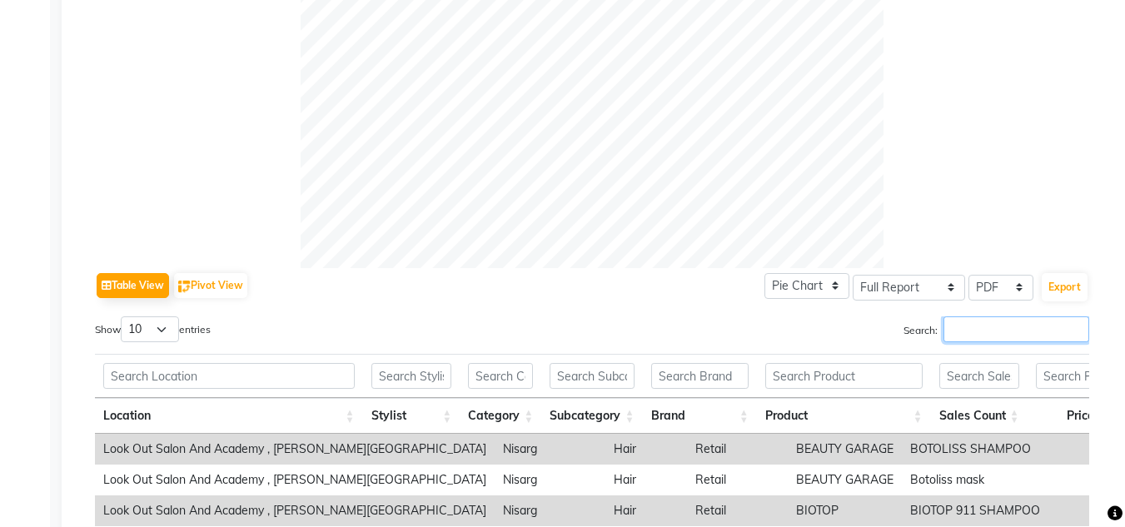
click at [1029, 334] on input "Search:" at bounding box center [1017, 330] width 146 height 26
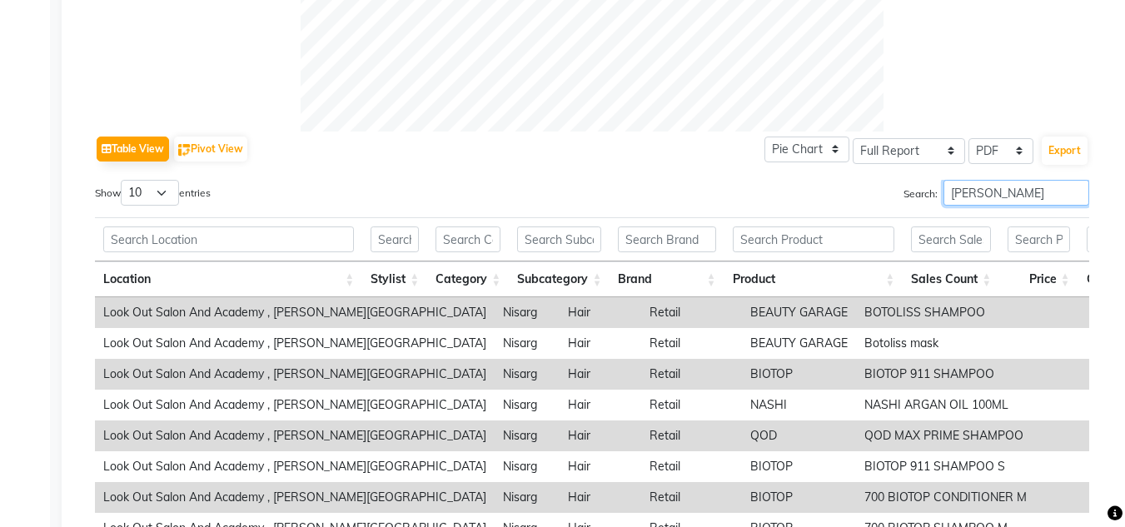
scroll to position [666, 0]
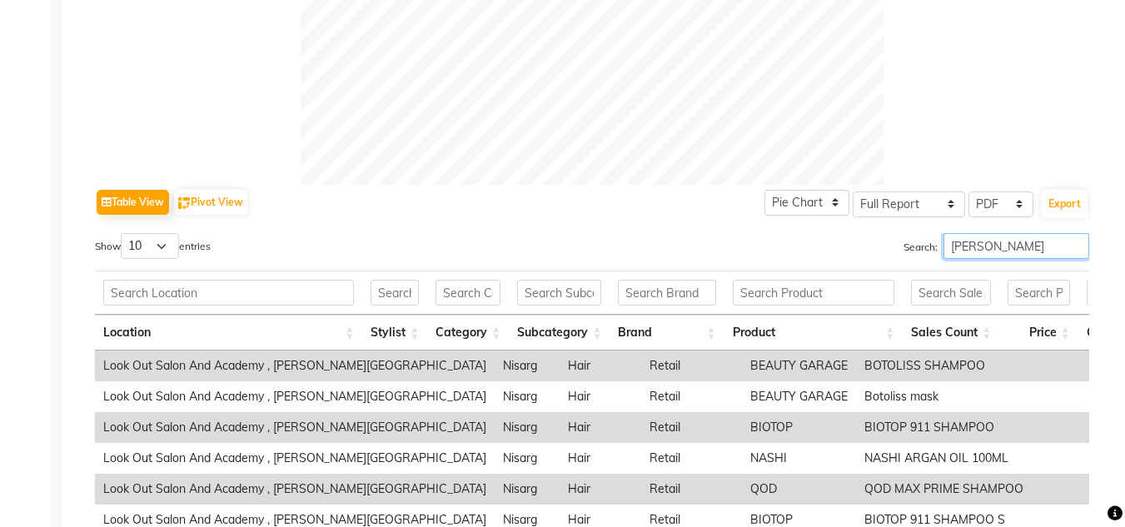
type input "[PERSON_NAME]"
click at [132, 241] on select "10 25 50 100" at bounding box center [150, 246] width 58 height 26
select select "100"
click at [123, 233] on select "10 25 50 100" at bounding box center [150, 246] width 58 height 26
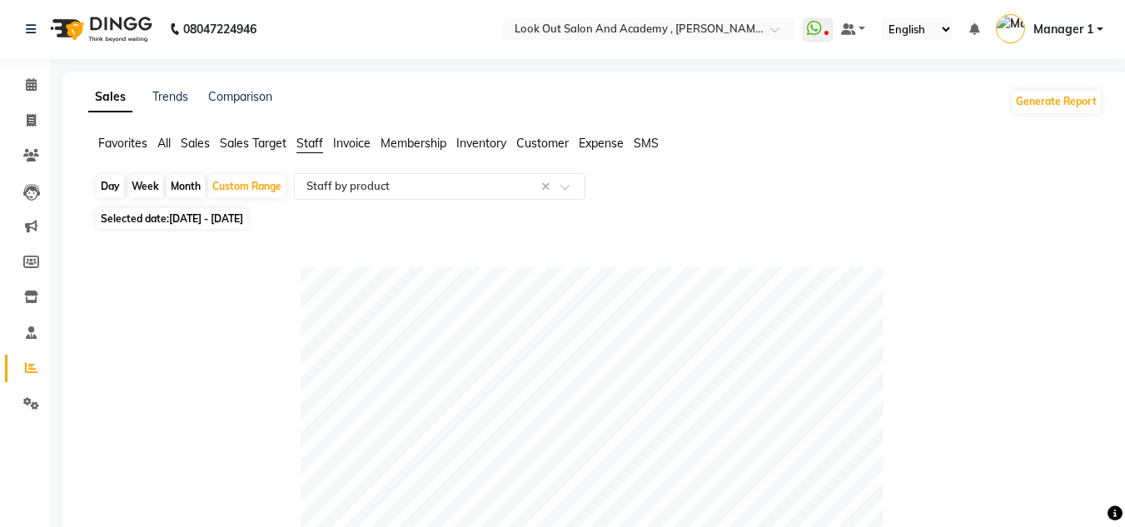
scroll to position [0, 0]
click at [244, 188] on div "Custom Range" at bounding box center [246, 187] width 77 height 23
select select "8"
select select "2025"
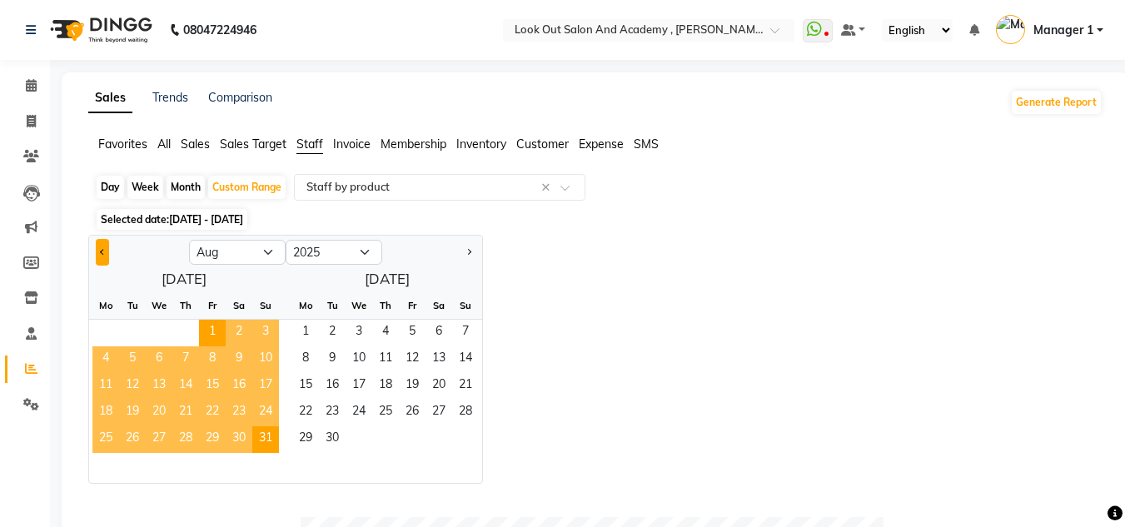
click at [99, 248] on button "Previous month" at bounding box center [102, 252] width 13 height 27
select select "7"
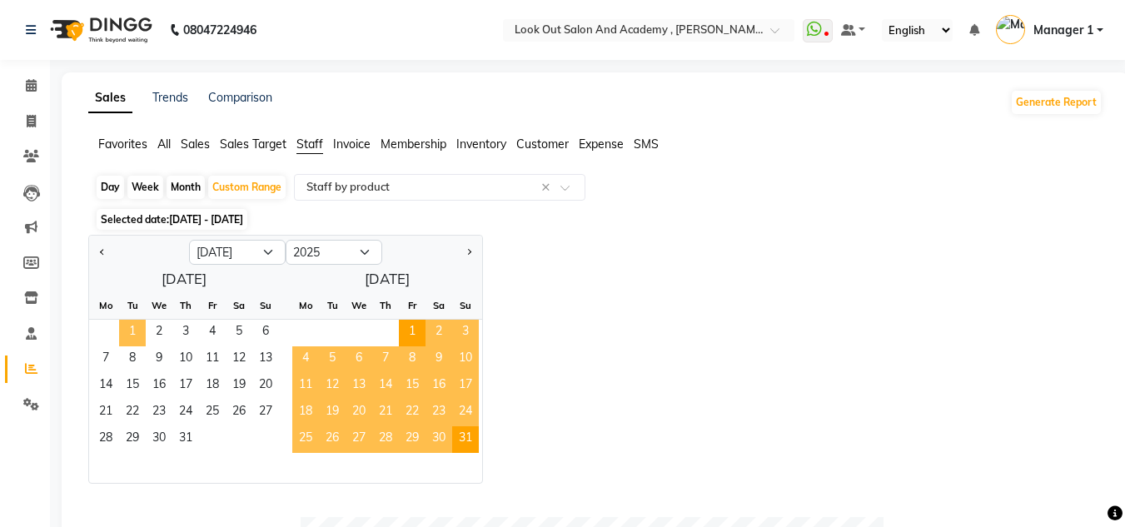
click at [132, 324] on span "1" at bounding box center [132, 333] width 27 height 27
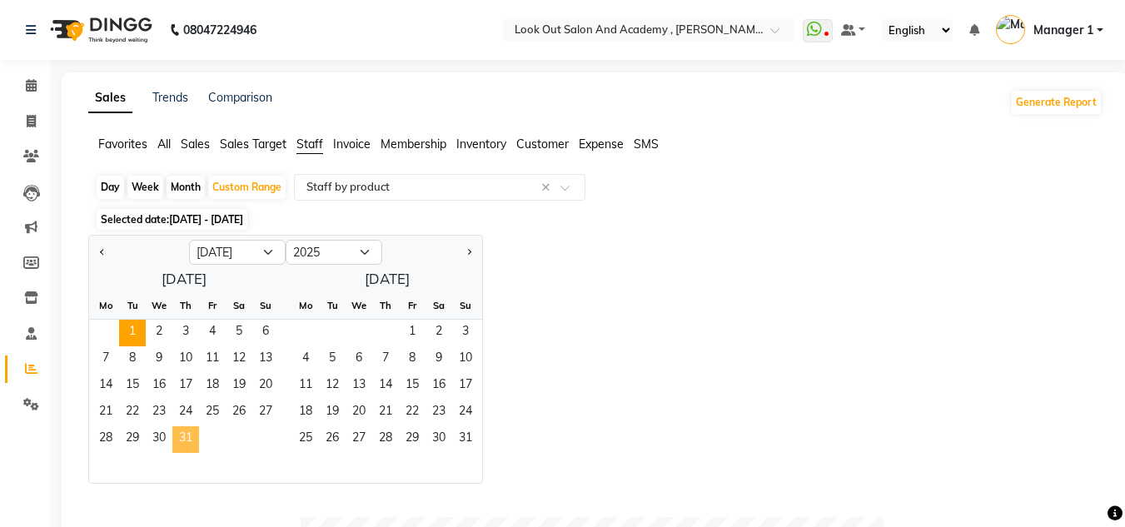
click at [184, 433] on span "31" at bounding box center [185, 439] width 27 height 27
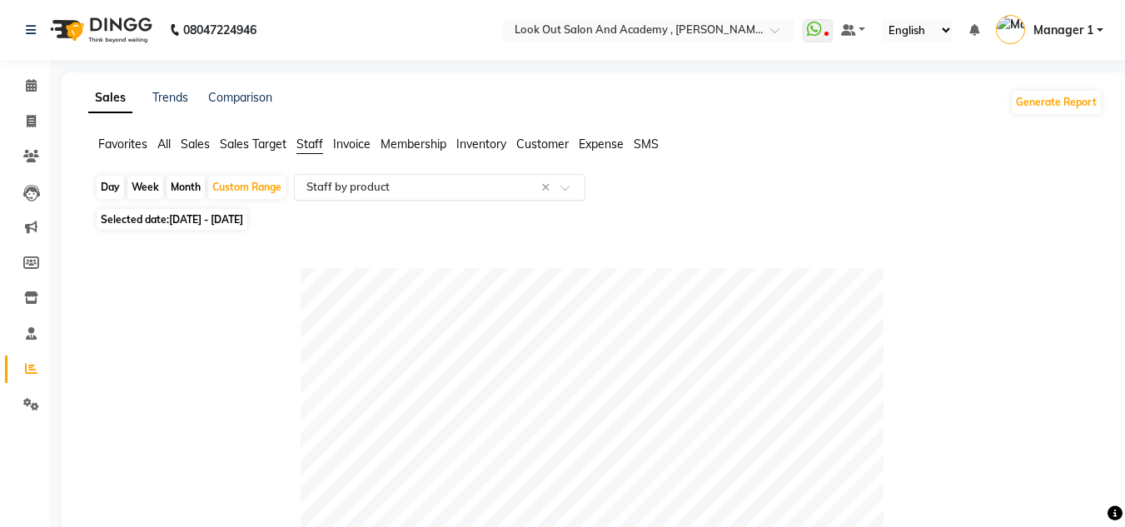
click at [425, 182] on input "text" at bounding box center [423, 187] width 240 height 17
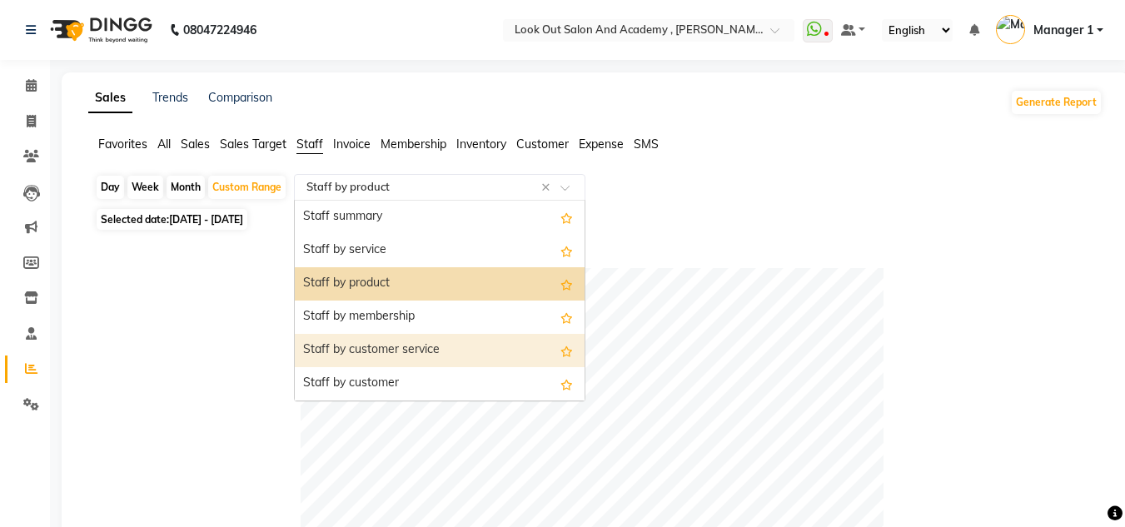
click at [426, 343] on div "Staff by customer service" at bounding box center [440, 350] width 290 height 33
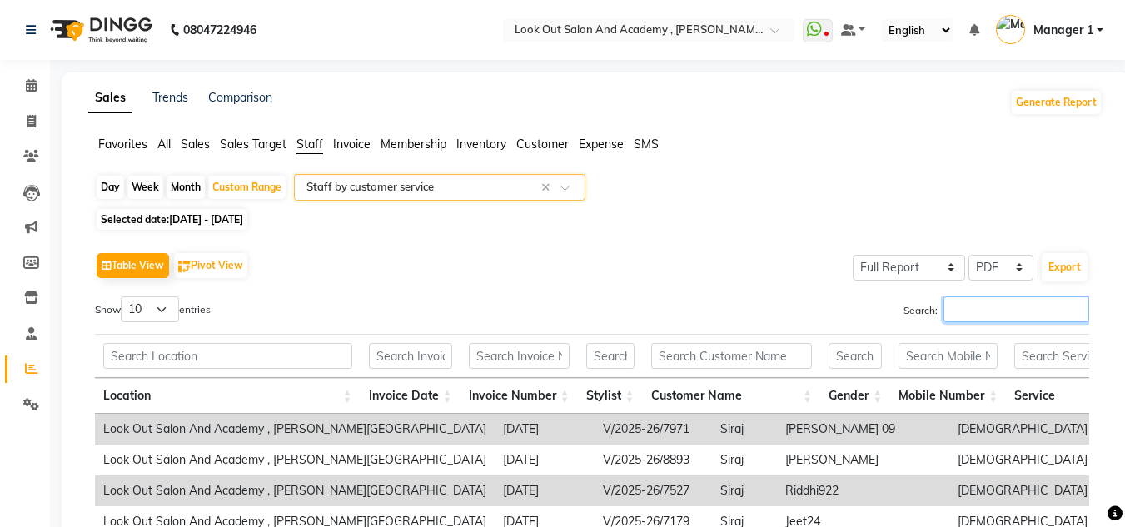
click at [1008, 318] on input "Search:" at bounding box center [1017, 310] width 146 height 26
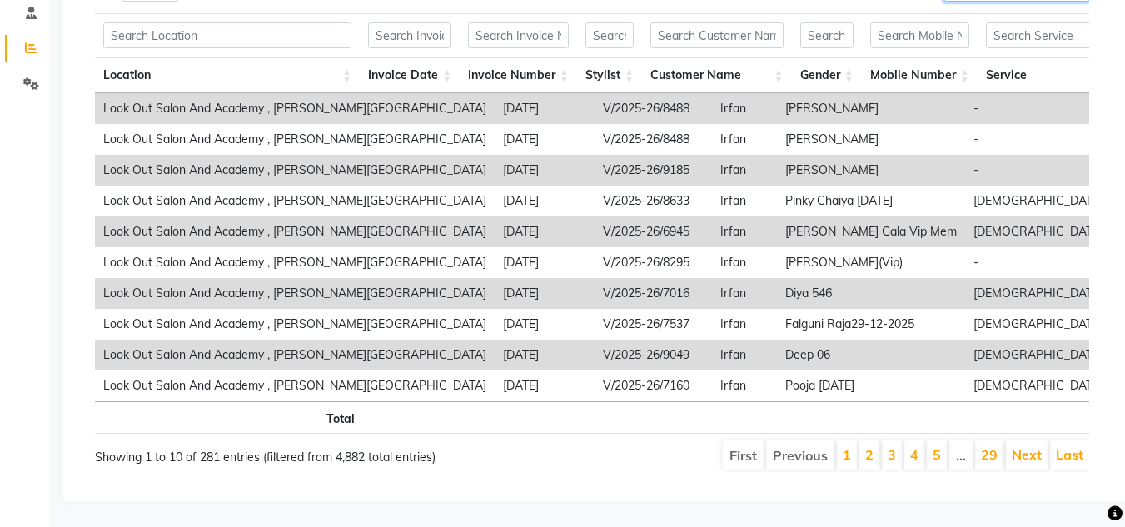
scroll to position [179, 0]
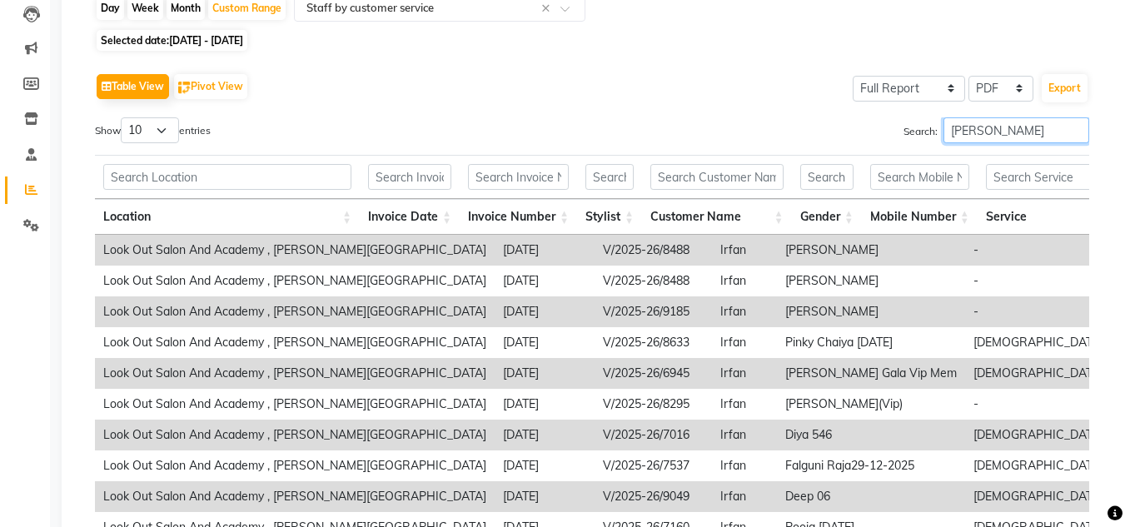
type input "[PERSON_NAME]"
click at [155, 122] on select "10 25 50 100" at bounding box center [150, 130] width 58 height 26
select select "100"
click at [123, 117] on select "10 25 50 100" at bounding box center [150, 130] width 58 height 26
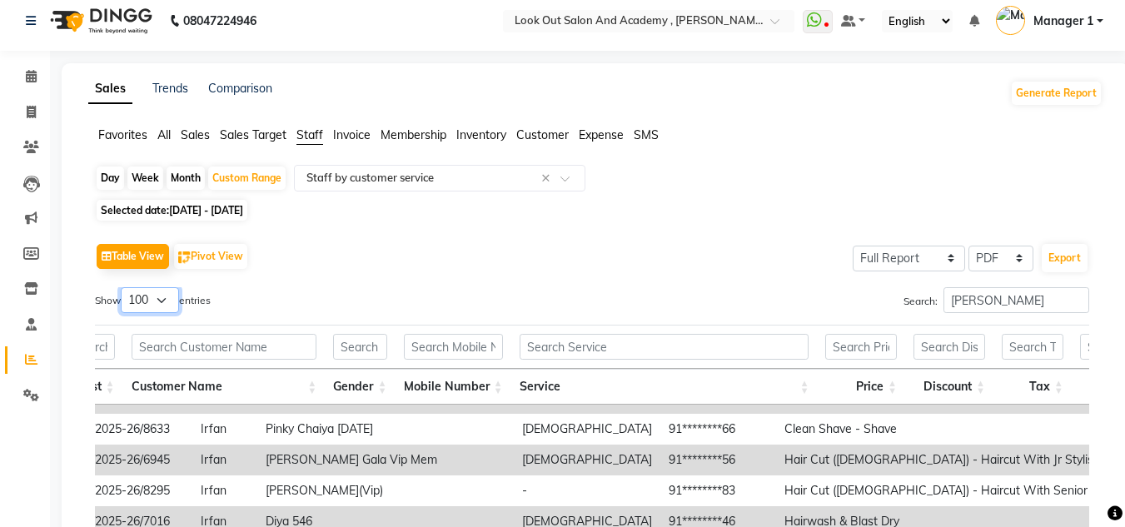
scroll to position [0, 0]
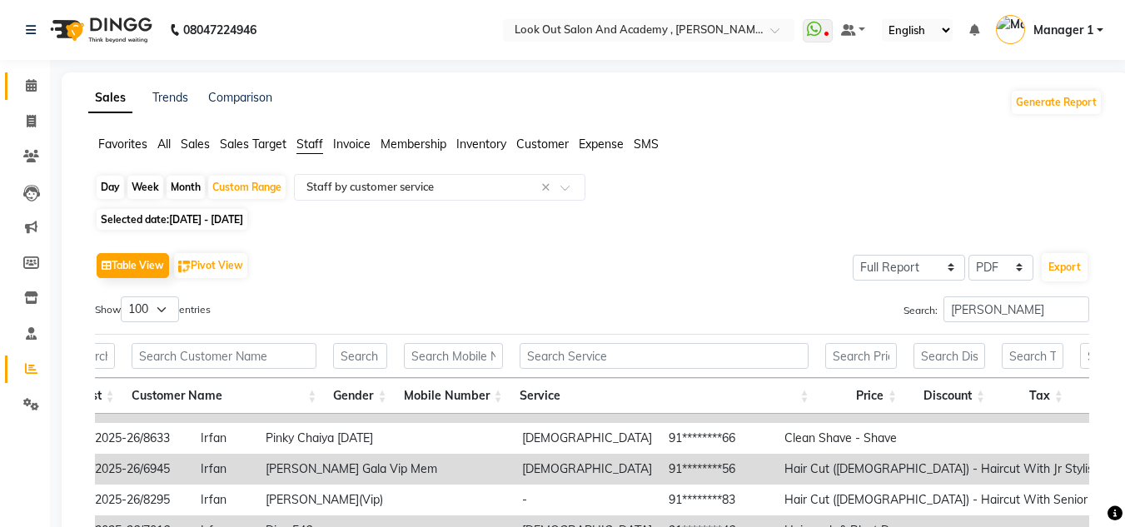
click at [30, 76] on link "Calendar" at bounding box center [25, 85] width 40 height 27
